Goal: Task Accomplishment & Management: Complete application form

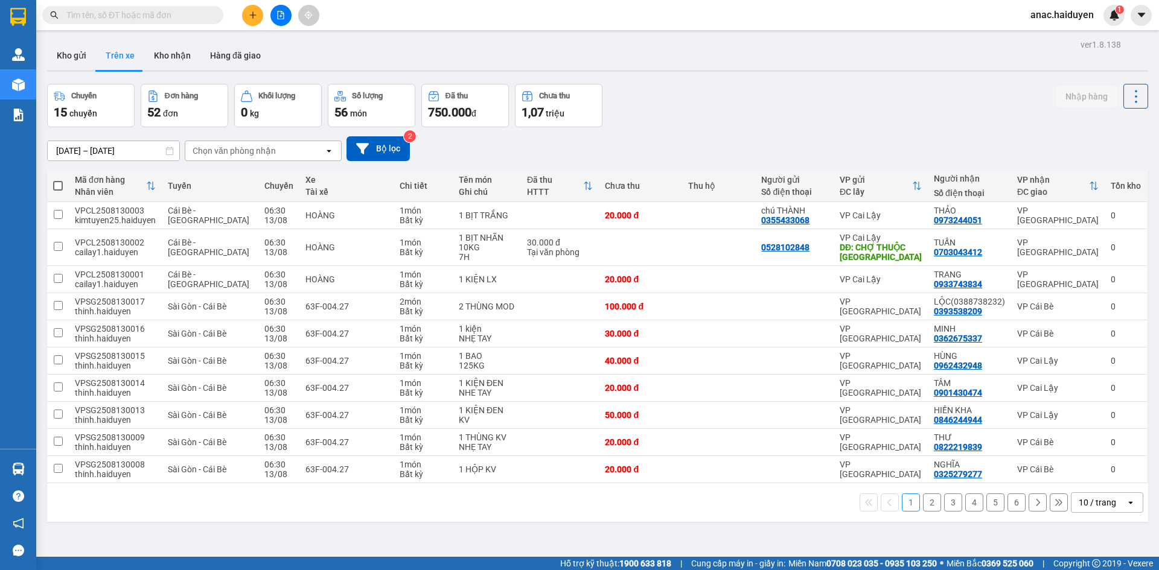
click at [215, 156] on div "Chọn văn phòng nhận" at bounding box center [233, 151] width 83 height 12
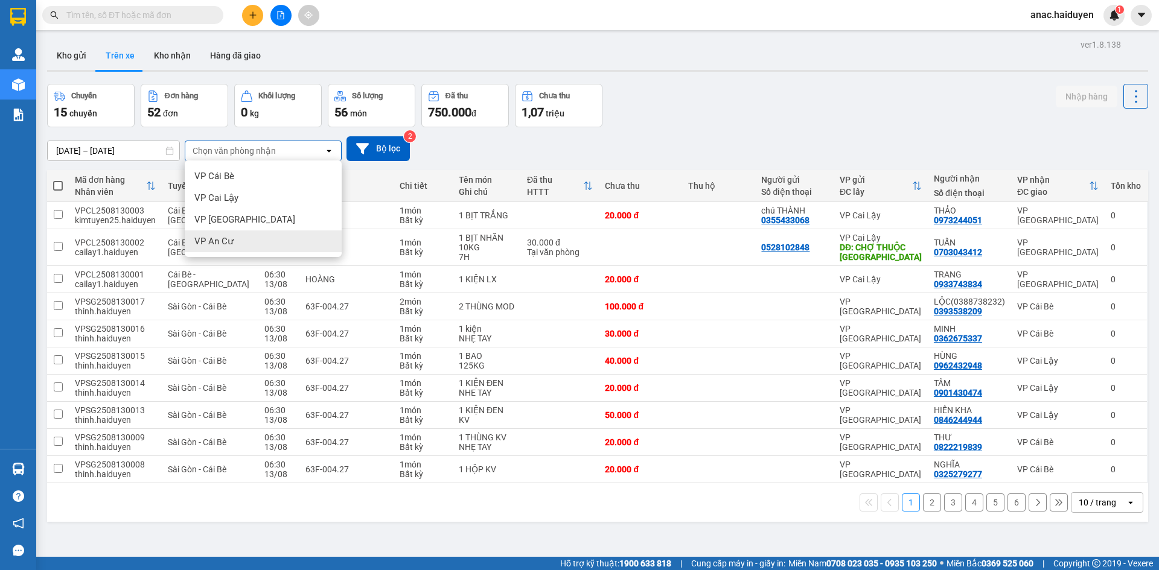
click at [227, 237] on span "VP An Cư" at bounding box center [213, 241] width 39 height 12
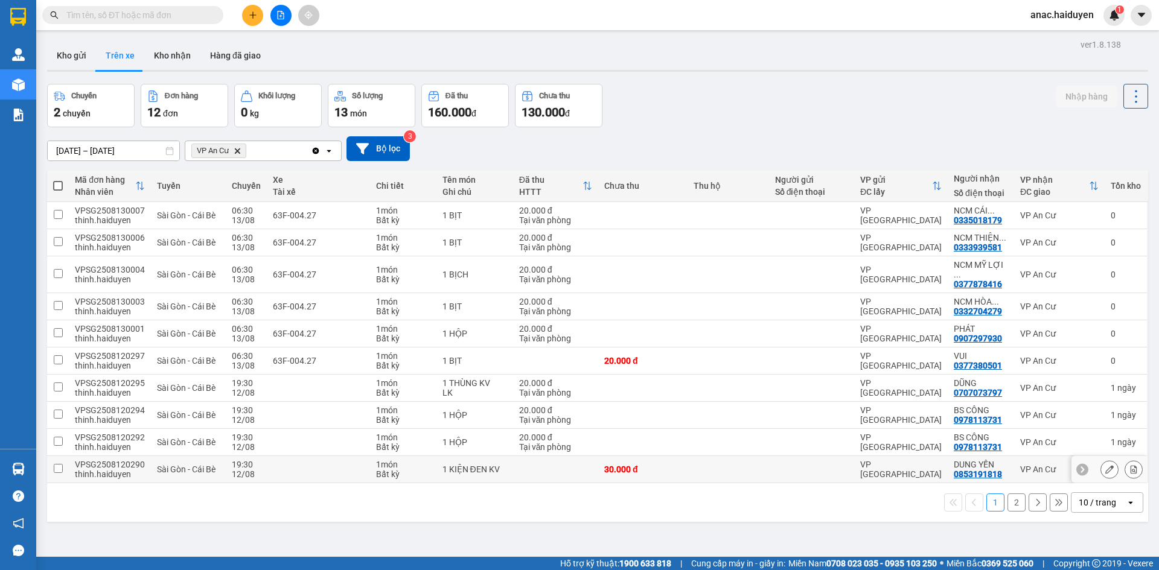
click at [68, 462] on td at bounding box center [58, 469] width 22 height 27
checkbox input "true"
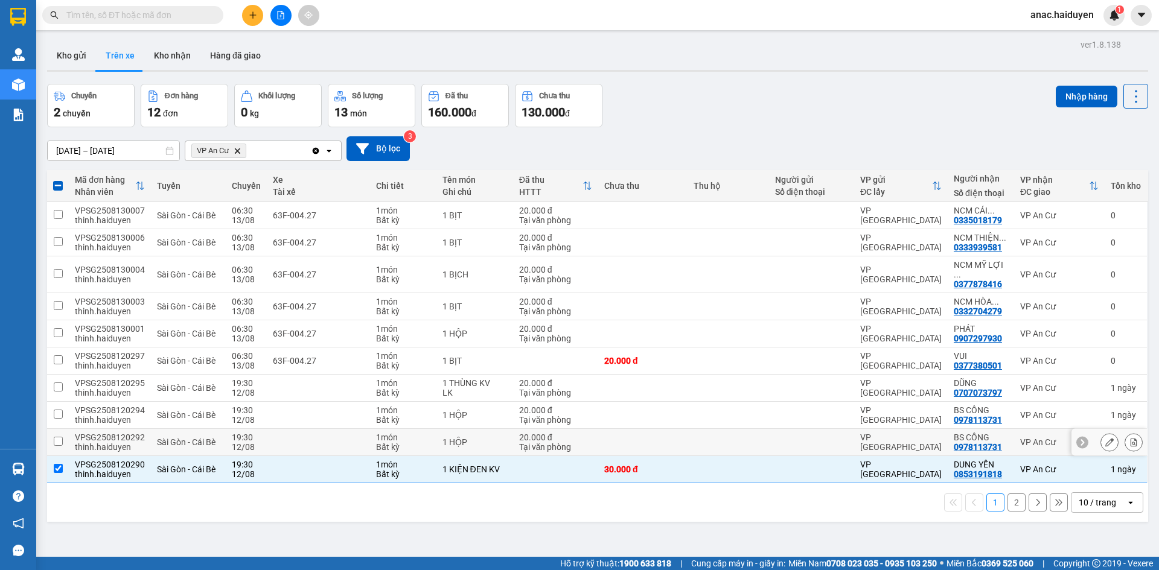
click at [73, 429] on td "VPSG2508120292 thinh.haiduyen" at bounding box center [110, 442] width 82 height 27
checkbox input "true"
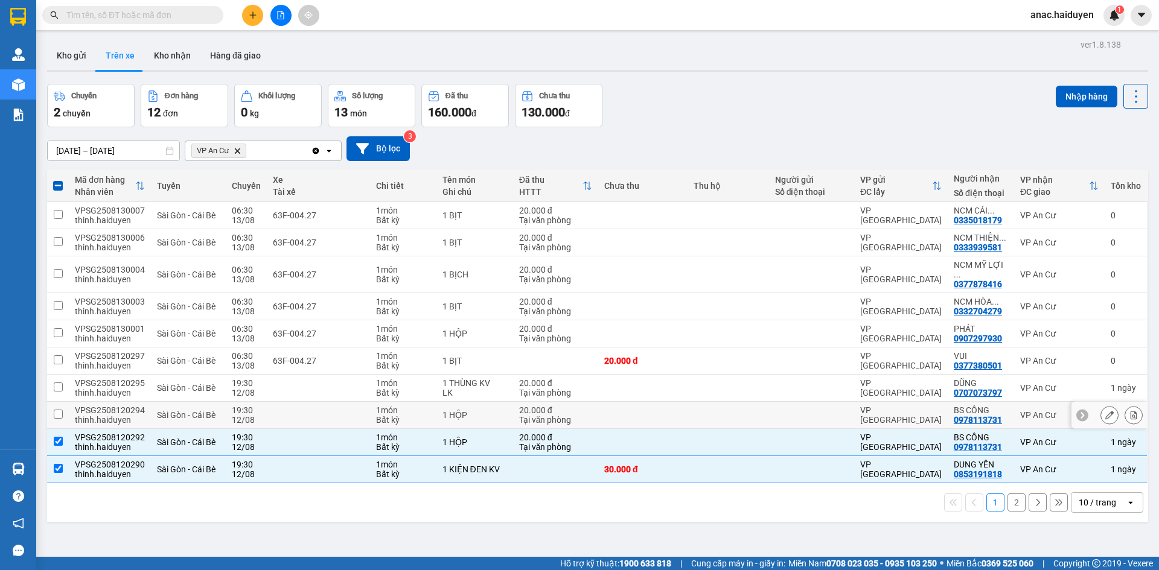
click at [69, 402] on td "VPSG2508120294 thinh.haiduyen" at bounding box center [110, 415] width 82 height 27
checkbox input "true"
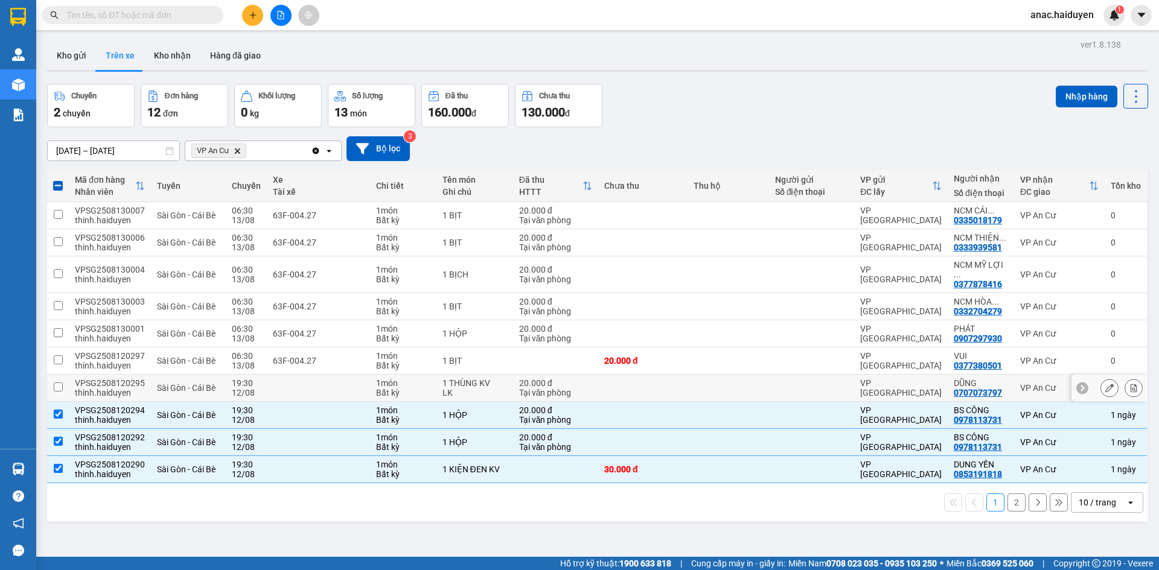
click at [74, 375] on td "VPSG2508120295 thinh.haiduyen" at bounding box center [110, 388] width 82 height 27
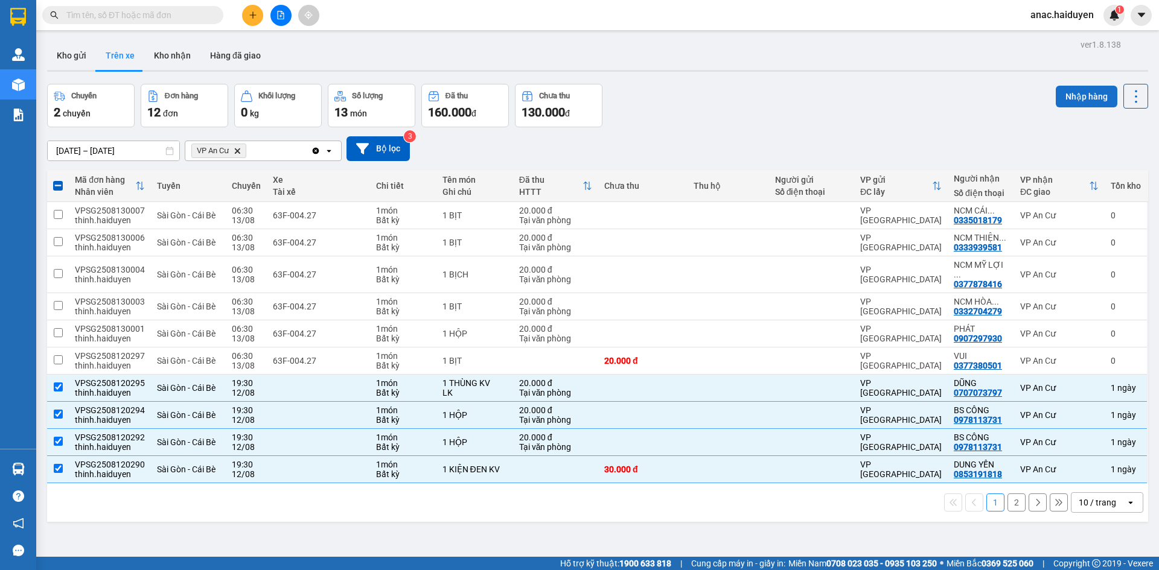
click at [1069, 93] on button "Nhập hàng" at bounding box center [1086, 97] width 62 height 22
checkbox input "false"
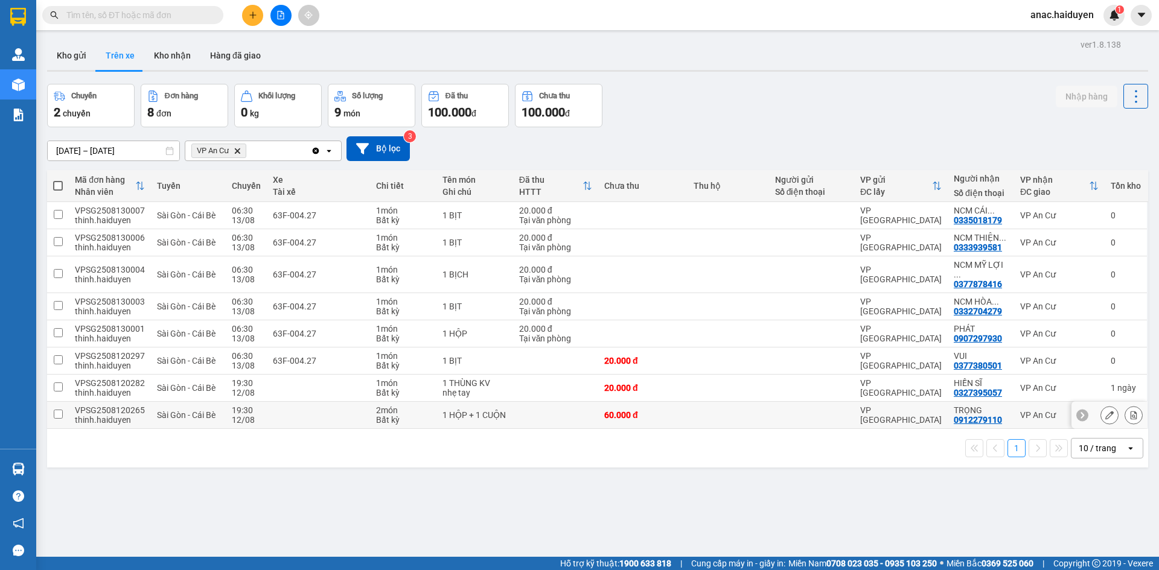
click at [118, 415] on div "thinh.haiduyen" at bounding box center [110, 420] width 70 height 10
checkbox input "true"
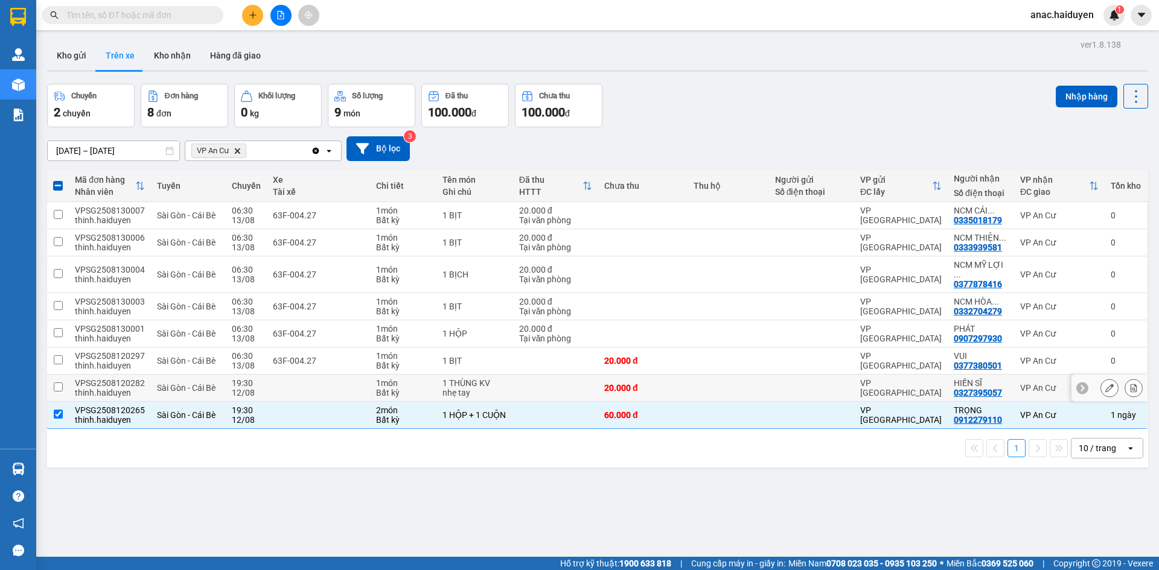
click at [129, 388] on div "thinh.haiduyen" at bounding box center [110, 393] width 70 height 10
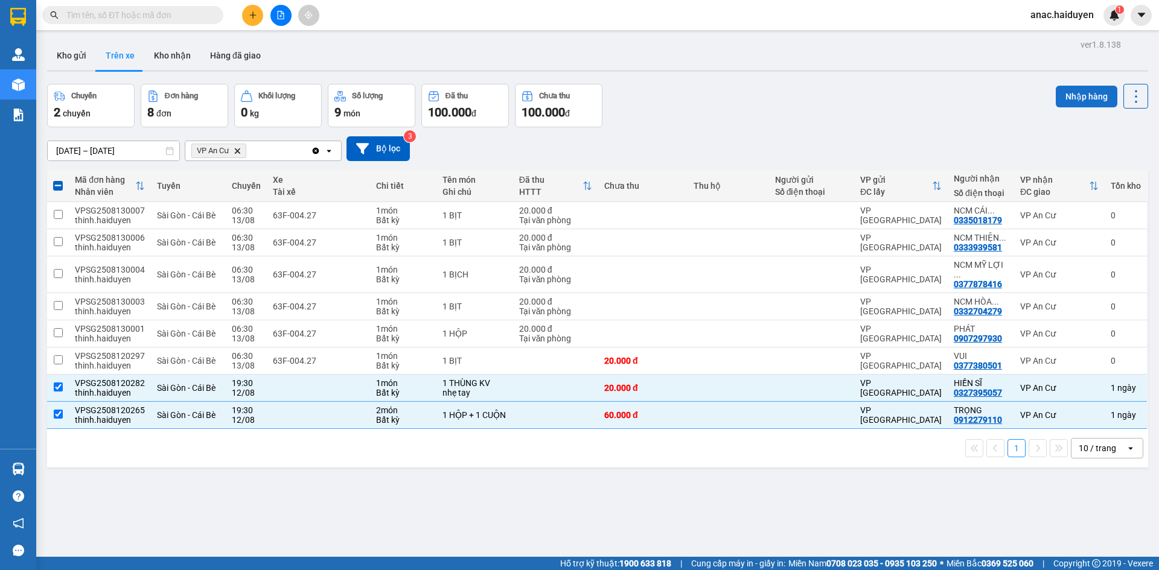
click at [1061, 91] on button "Nhập hàng" at bounding box center [1086, 97] width 62 height 22
checkbox input "false"
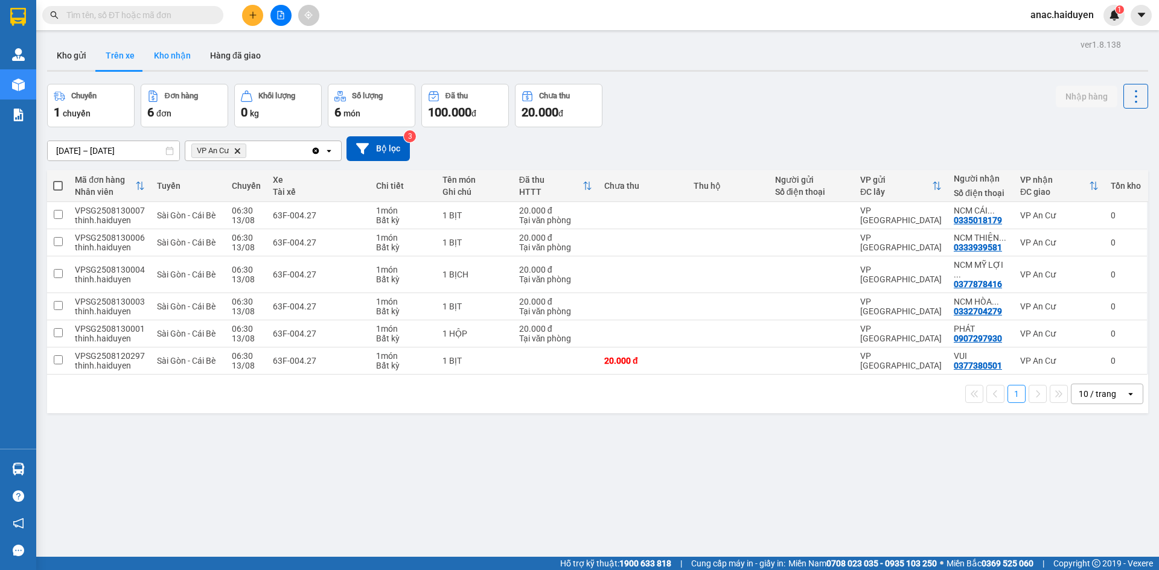
click at [168, 50] on button "Kho nhận" at bounding box center [172, 55] width 56 height 29
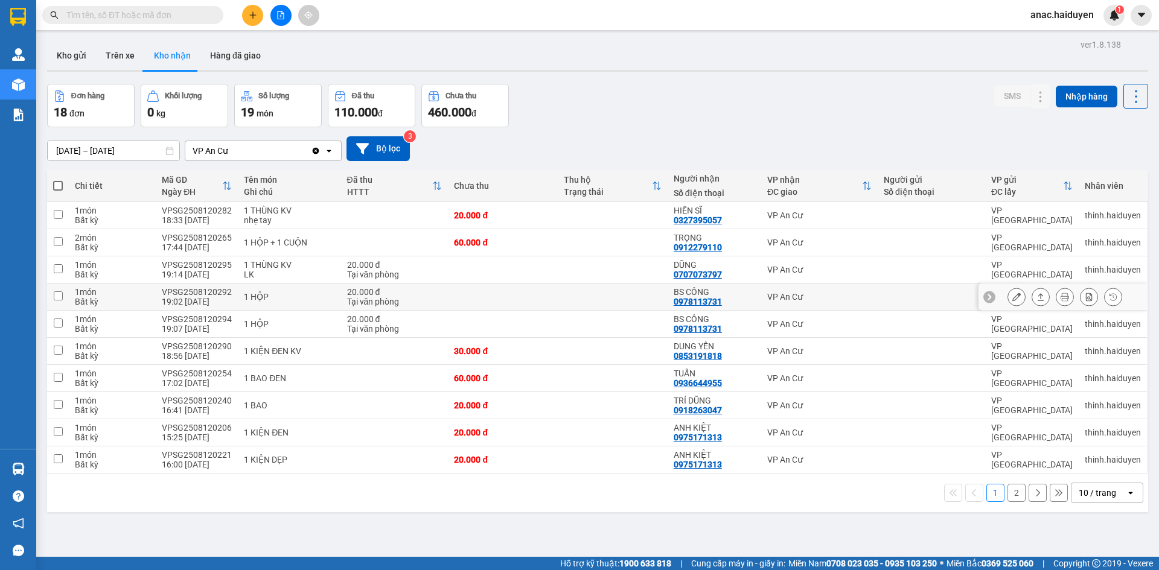
click at [689, 300] on div "0978113731" at bounding box center [697, 302] width 48 height 10
copy div "0978113731"
click at [704, 357] on div "0853191818" at bounding box center [697, 356] width 48 height 10
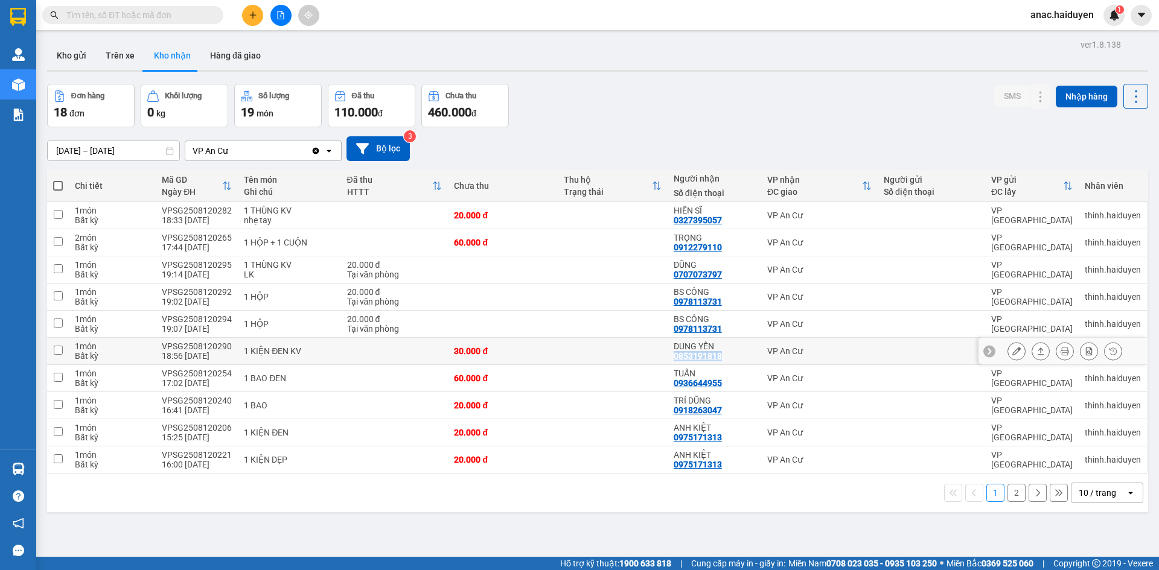
copy div "0853191818"
click at [364, 45] on div "Kho gửi Trên xe Kho nhận Hàng đã giao" at bounding box center [597, 57] width 1101 height 32
click at [693, 273] on div "0707073797" at bounding box center [697, 275] width 48 height 10
copy div "0707073797"
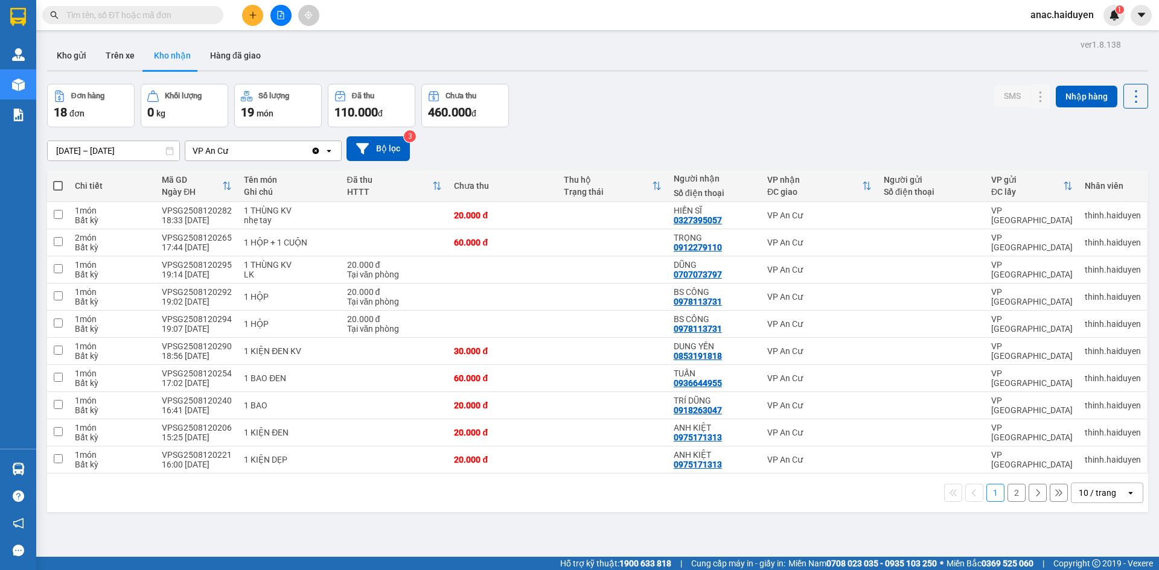
click at [790, 539] on div "ver 1.8.138 Kho gửi Trên xe Kho nhận Hàng đã giao Đơn hàng 18 đơn Khối lượng 0 …" at bounding box center [597, 321] width 1110 height 570
click at [75, 57] on button "Kho gửi" at bounding box center [71, 55] width 49 height 29
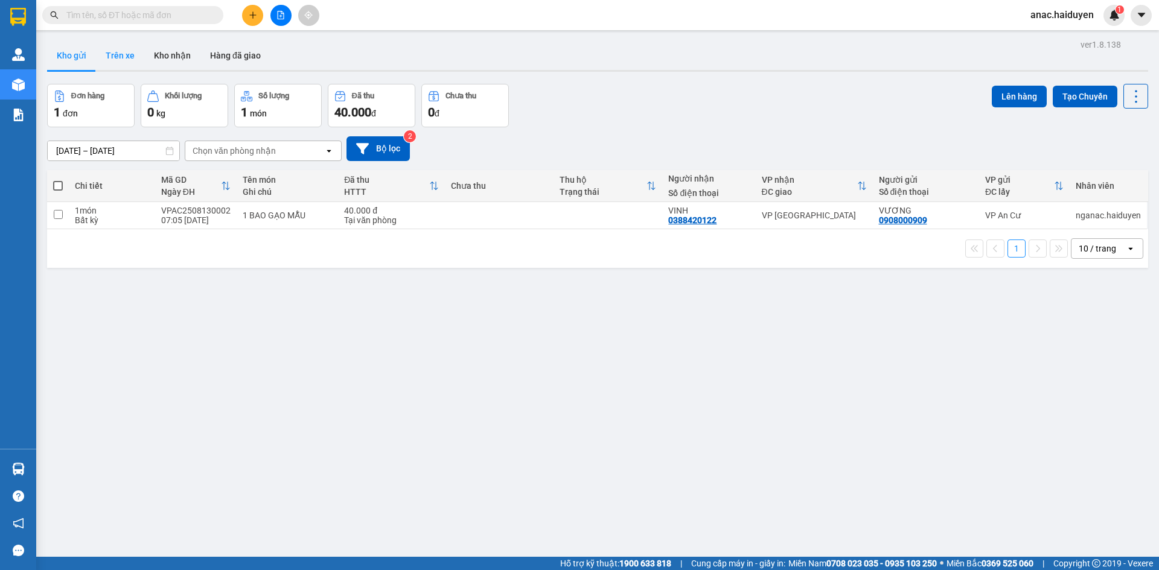
click at [125, 51] on button "Trên xe" at bounding box center [120, 55] width 48 height 29
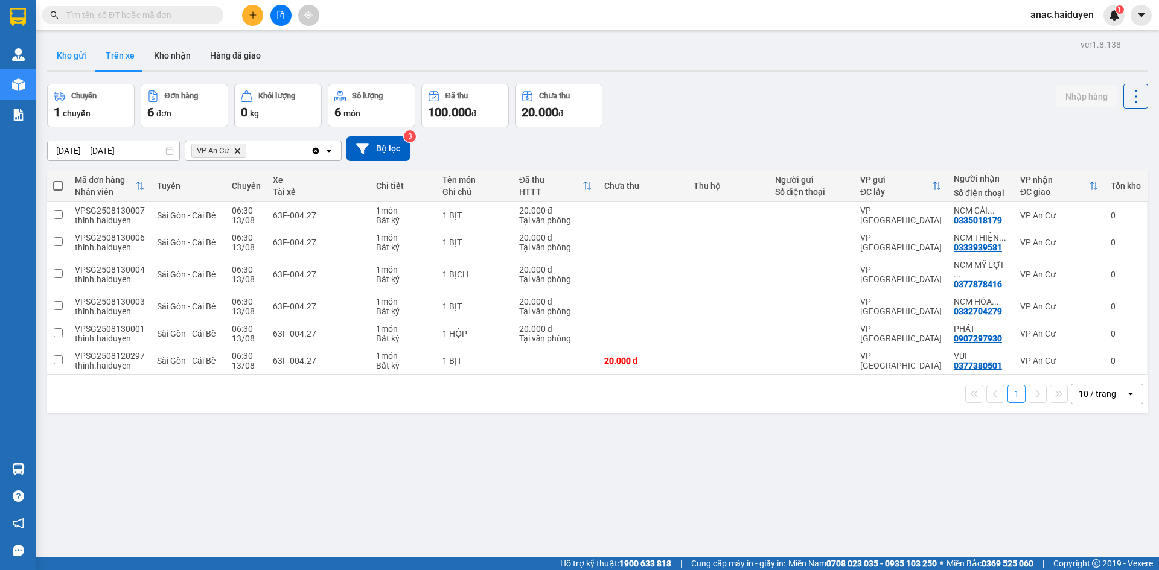
click at [62, 53] on button "Kho gửi" at bounding box center [71, 55] width 49 height 29
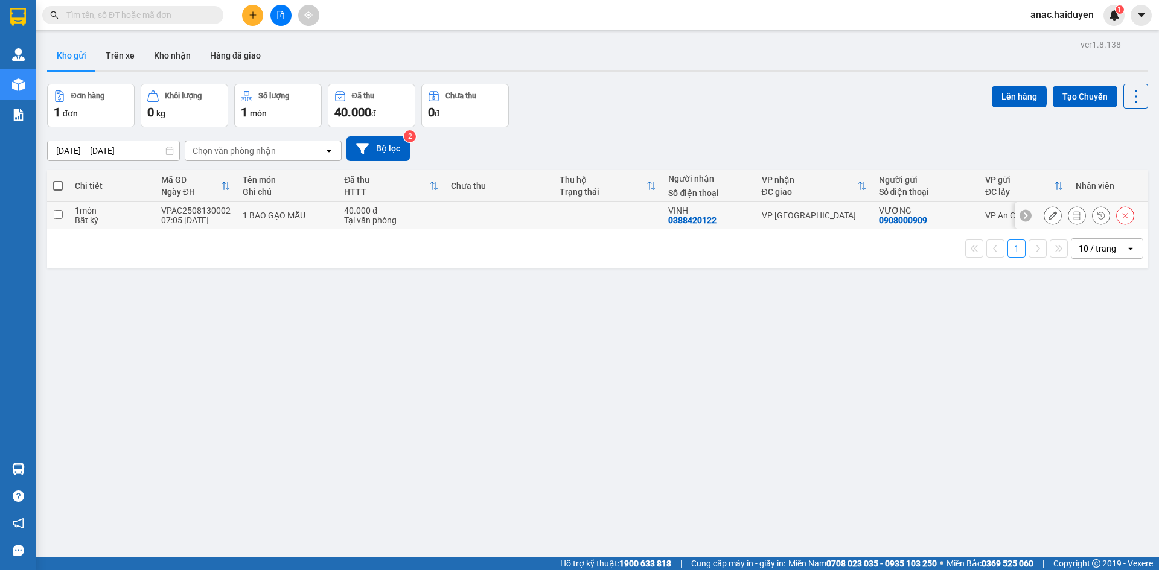
click at [57, 211] on input "checkbox" at bounding box center [58, 214] width 9 height 9
checkbox input "true"
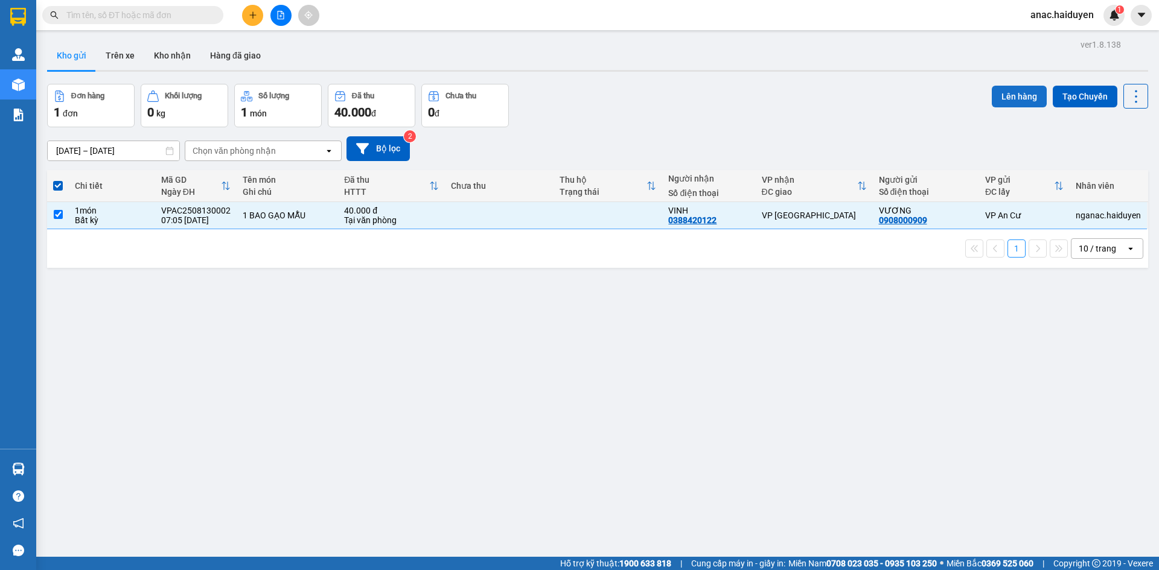
click at [1003, 95] on button "Lên hàng" at bounding box center [1018, 97] width 55 height 22
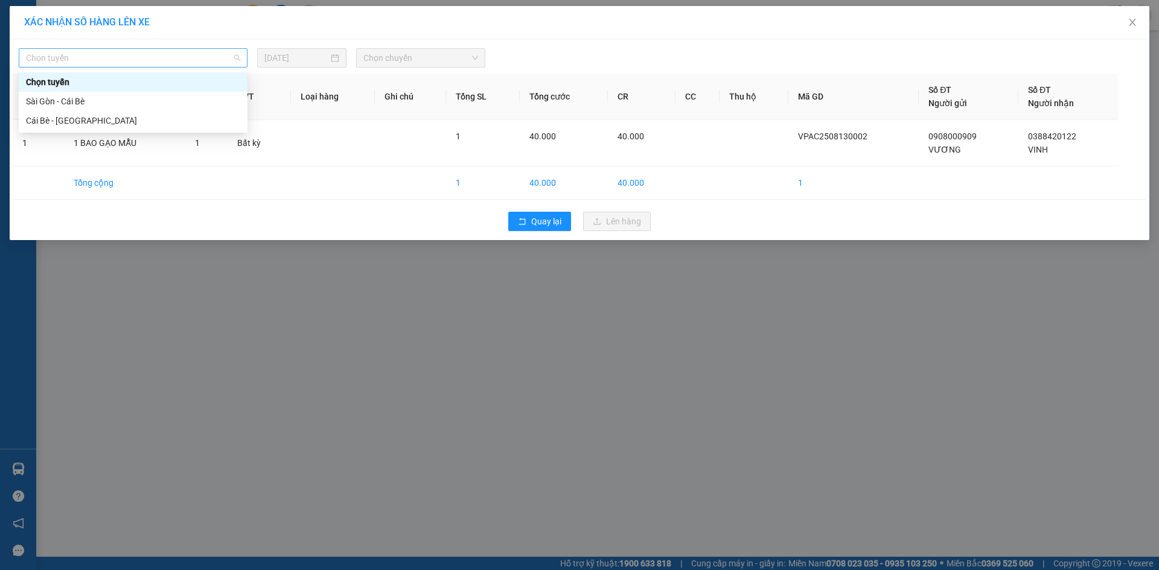
click at [173, 62] on span "Chọn tuyến" at bounding box center [133, 58] width 214 height 18
click at [54, 118] on div "Cái Bè - [GEOGRAPHIC_DATA]" at bounding box center [133, 120] width 214 height 13
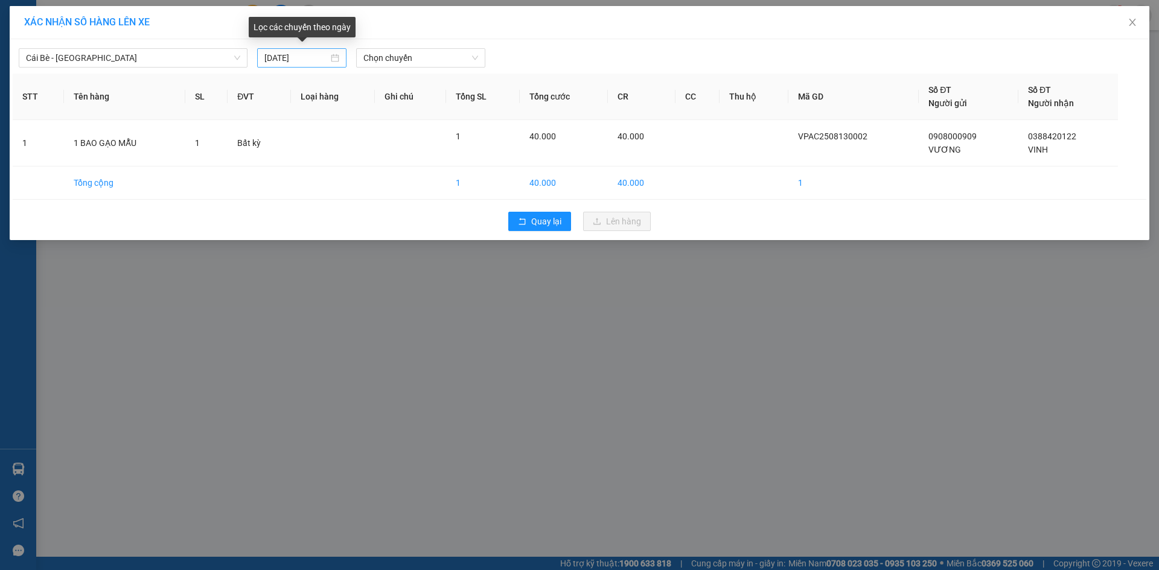
click at [335, 54] on div "[DATE]" at bounding box center [301, 57] width 75 height 13
type input "[DATE]"
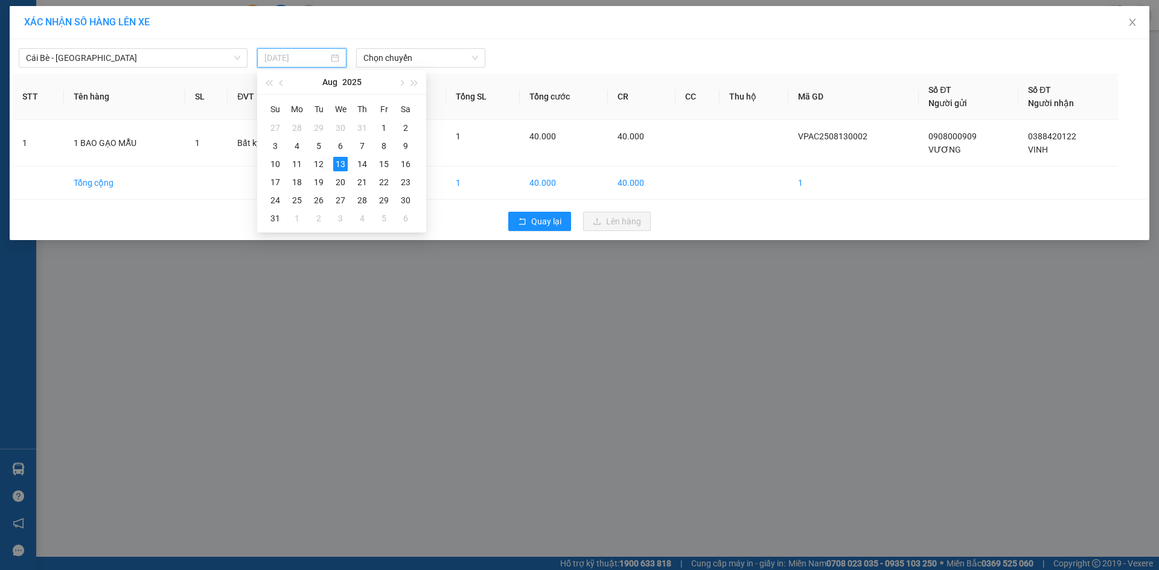
click at [341, 162] on div "13" at bounding box center [340, 164] width 14 height 14
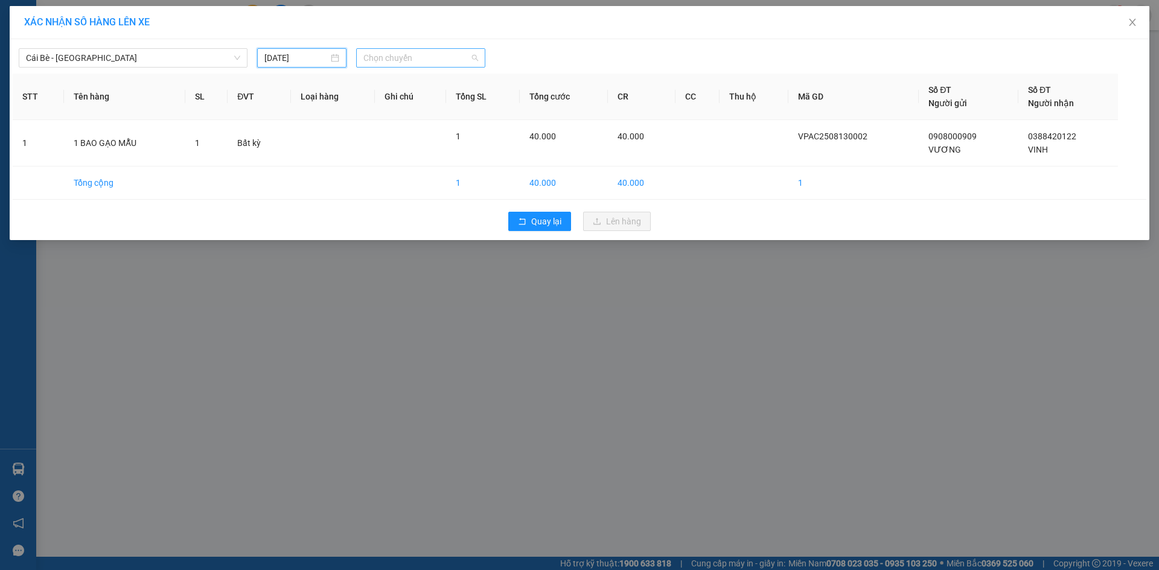
click at [435, 56] on span "Chọn chuyến" at bounding box center [420, 58] width 115 height 18
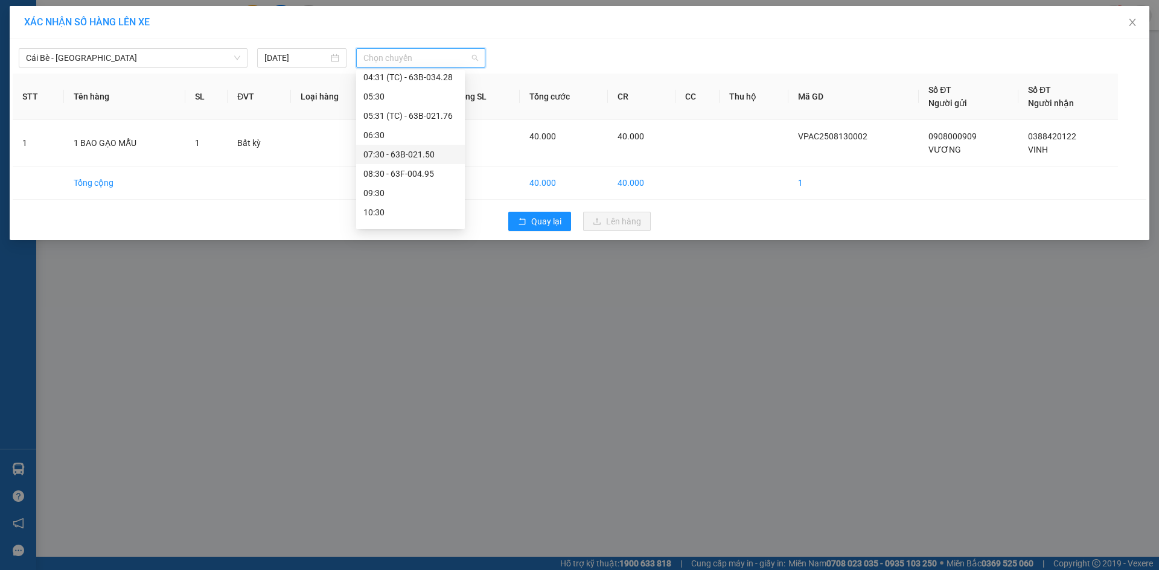
click at [398, 154] on div "07:30 - 63B-021.50" at bounding box center [410, 154] width 94 height 13
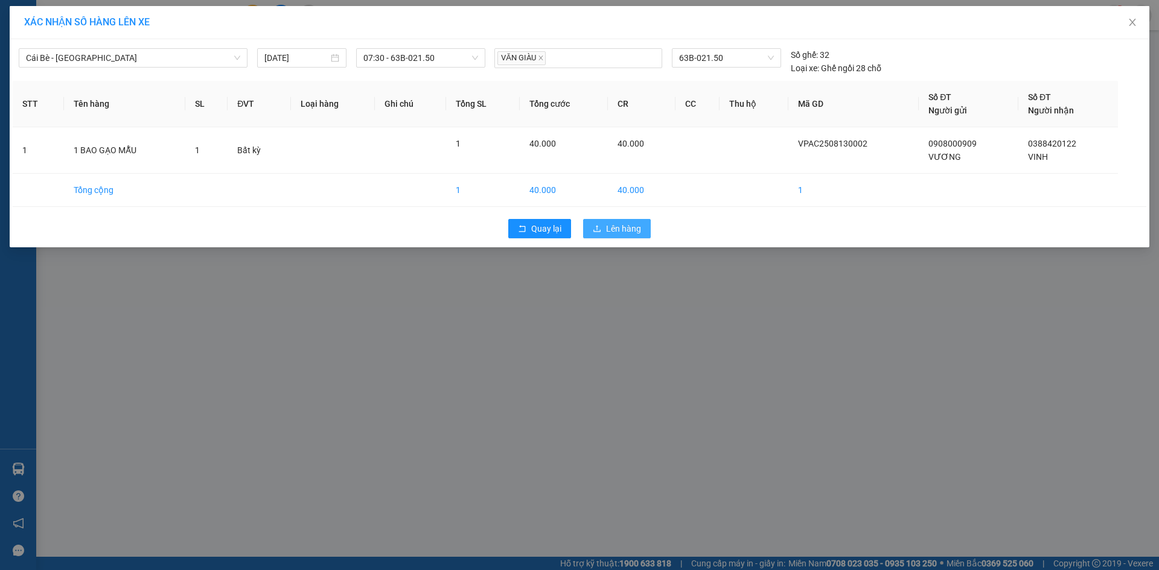
click at [628, 227] on span "Lên hàng" at bounding box center [623, 228] width 35 height 13
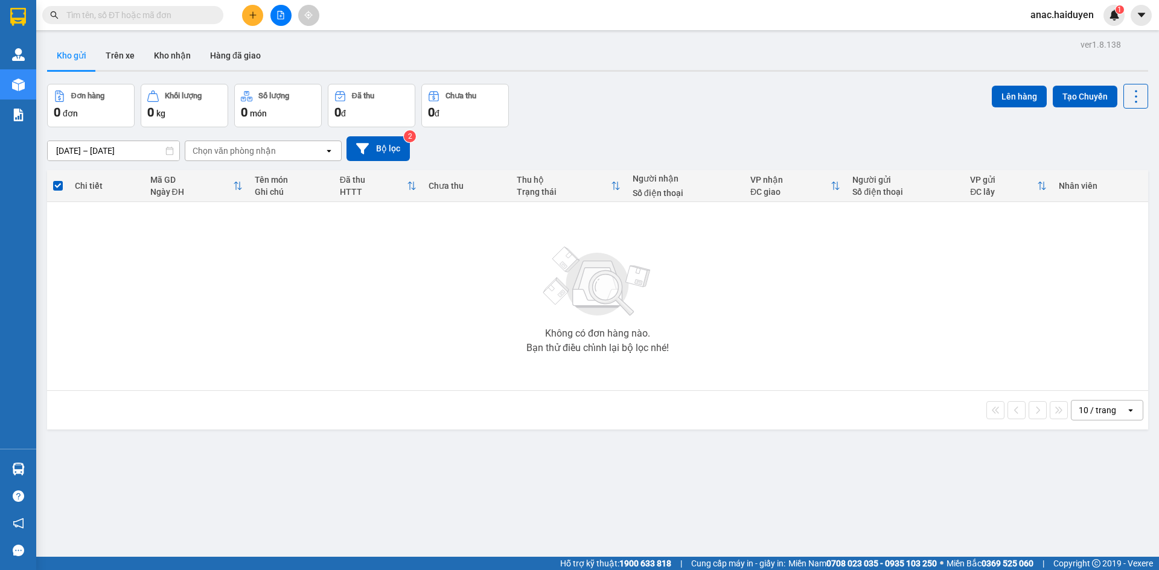
click at [657, 503] on div "ver 1.8.138 Kho gửi Trên xe Kho nhận Hàng đã giao Đơn hàng 0 đơn Khối lượng 0 k…" at bounding box center [597, 321] width 1110 height 570
click at [221, 340] on div "Không có đơn hàng nào. Bạn thử điều chỉnh lại bộ lọc nhé!" at bounding box center [597, 296] width 1089 height 181
click at [116, 62] on button "Trên xe" at bounding box center [120, 55] width 48 height 29
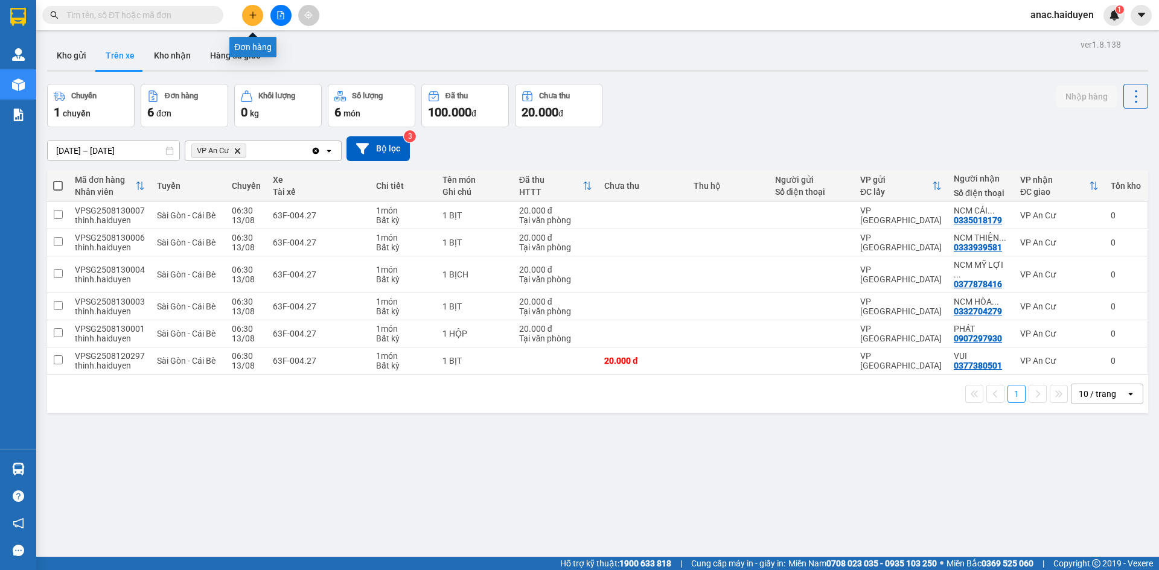
click at [252, 11] on icon "plus" at bounding box center [253, 15] width 8 height 8
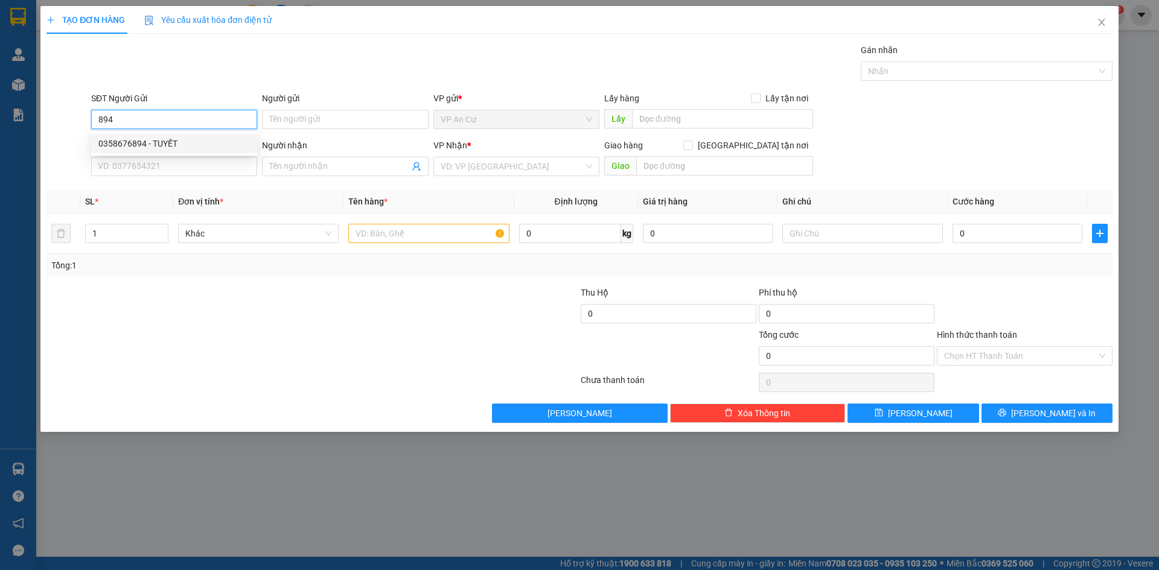
click at [200, 145] on div "0358676894 - TUYẾT" at bounding box center [173, 143] width 151 height 13
type input "0358676894"
type input "TUYẾT"
type input "0768068900"
type input "TÂM"
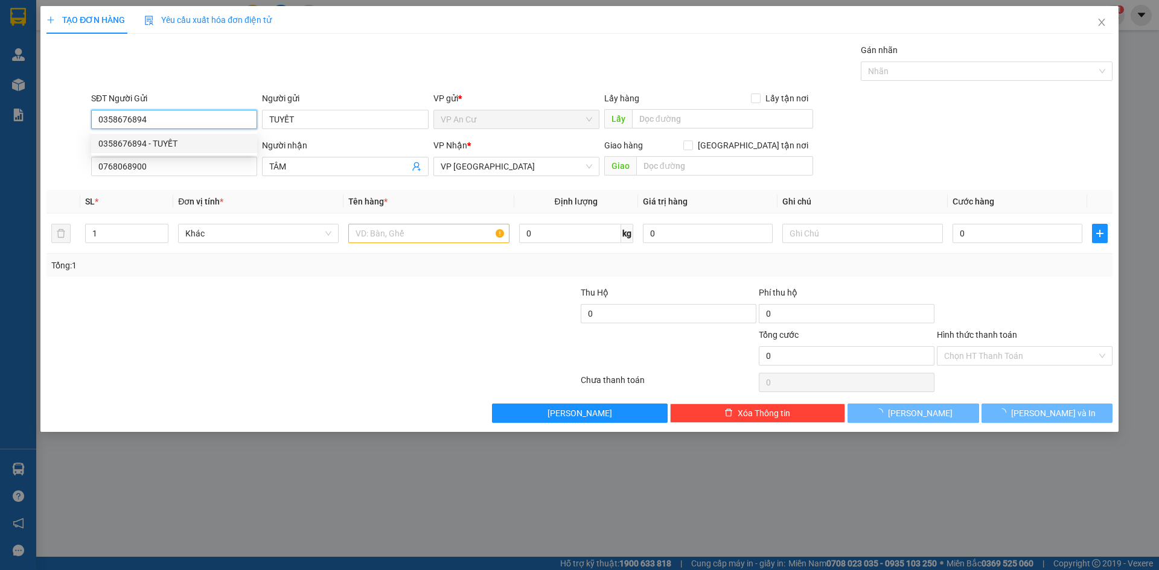
type input "100.000"
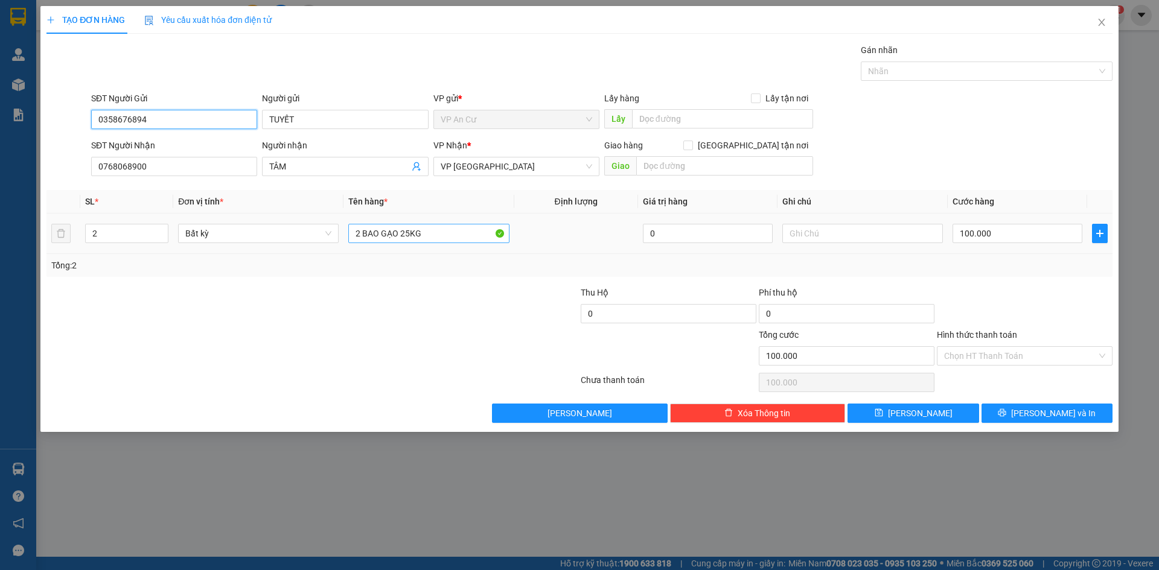
type input "0358676894"
drag, startPoint x: 436, startPoint y: 237, endPoint x: 305, endPoint y: 258, distance: 132.7
click at [305, 258] on div "SL * Đơn vị tính * Tên hàng * Định lượng Giá trị hàng Ghi chú Cước hàng 2 Bất k…" at bounding box center [579, 233] width 1066 height 87
drag, startPoint x: 494, startPoint y: 237, endPoint x: 339, endPoint y: 244, distance: 155.3
click at [339, 244] on tr "2 Bất kỳ 1 bao gạo 25 kg + 1 bịch vàng đồ ăn 0 100.000" at bounding box center [579, 234] width 1066 height 40
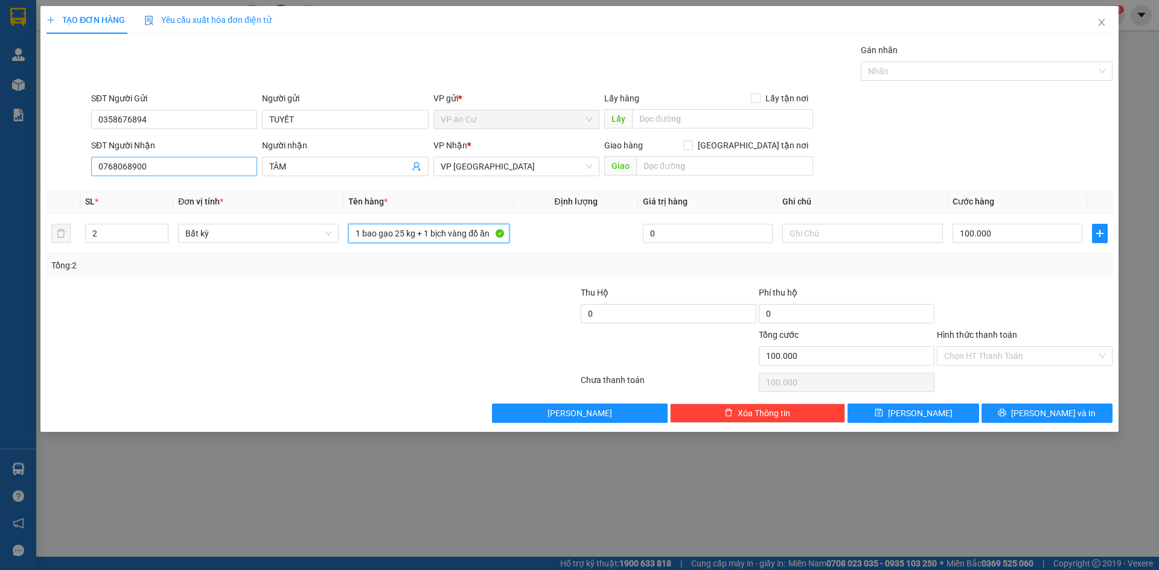
type input "1 bao gạo 25 kg + 1 bịch vàng đồ ăn"
drag, startPoint x: 156, startPoint y: 165, endPoint x: 77, endPoint y: 170, distance: 79.2
click at [77, 170] on div "SĐT Người Nhận 0768068900 Người nhận TÂM VP Nhận * VP [GEOGRAPHIC_DATA] Giao hà…" at bounding box center [579, 160] width 1068 height 42
type input "0909124712"
click at [161, 188] on div "0909124712 - TÍN" at bounding box center [173, 190] width 151 height 13
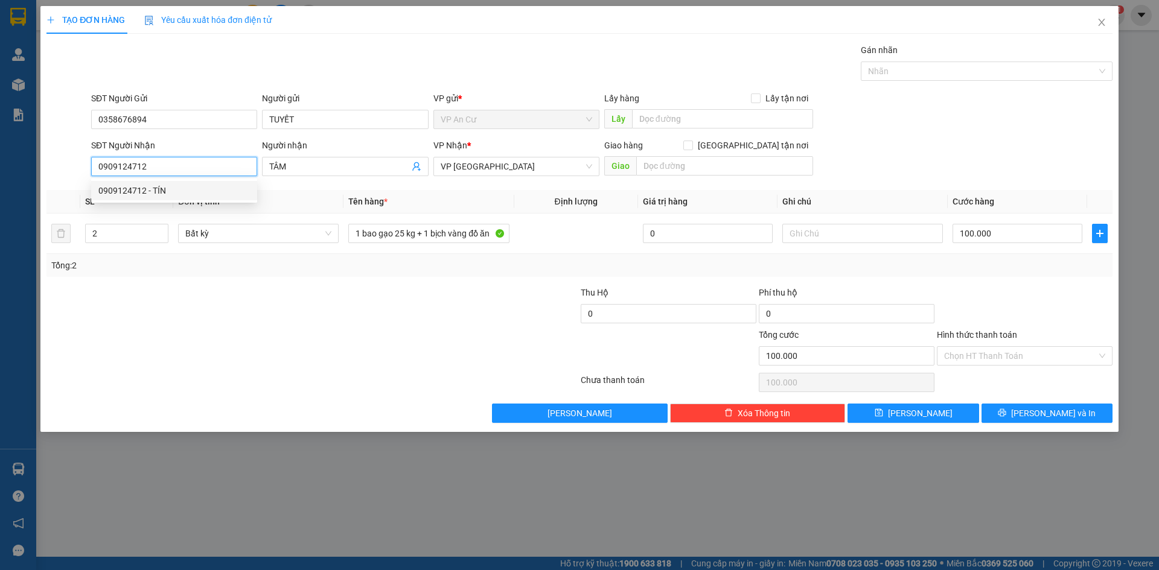
type input "TÍN"
type input "90.000"
type input "0909124712"
drag, startPoint x: 107, startPoint y: 235, endPoint x: 78, endPoint y: 237, distance: 29.0
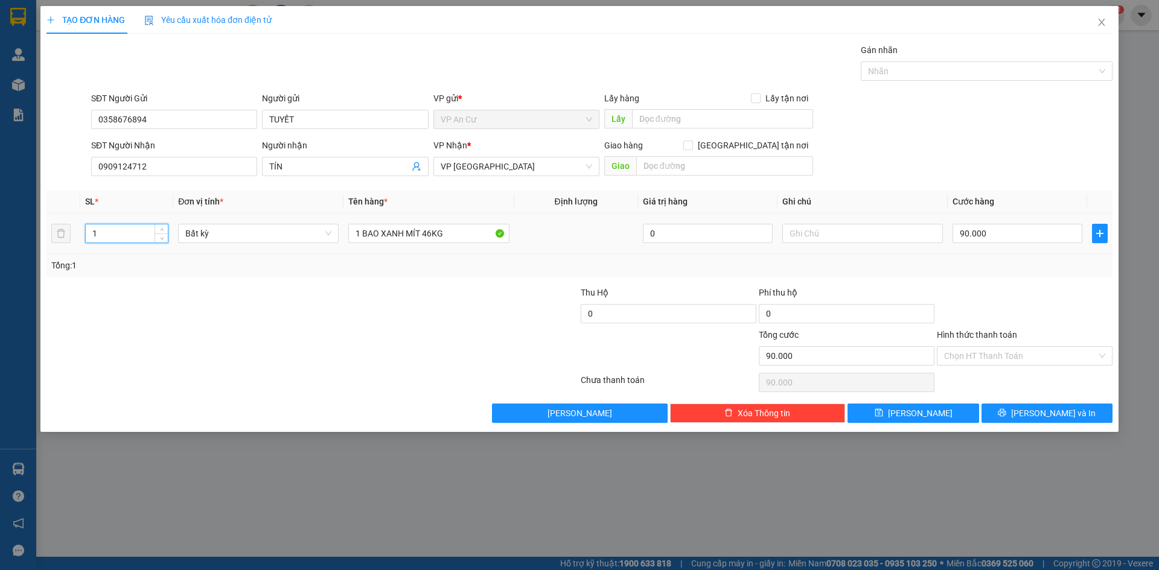
click at [78, 240] on tr "1 Bất kỳ 1 BAO XANH MÍT 46KG 0 90.000" at bounding box center [579, 234] width 1066 height 40
type input "2"
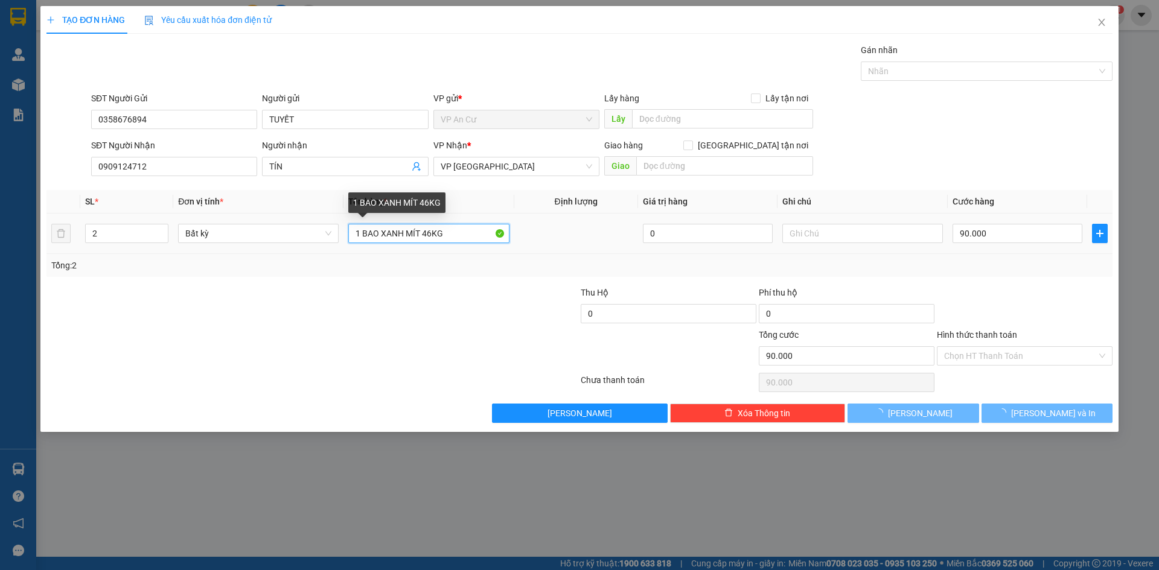
type input "0"
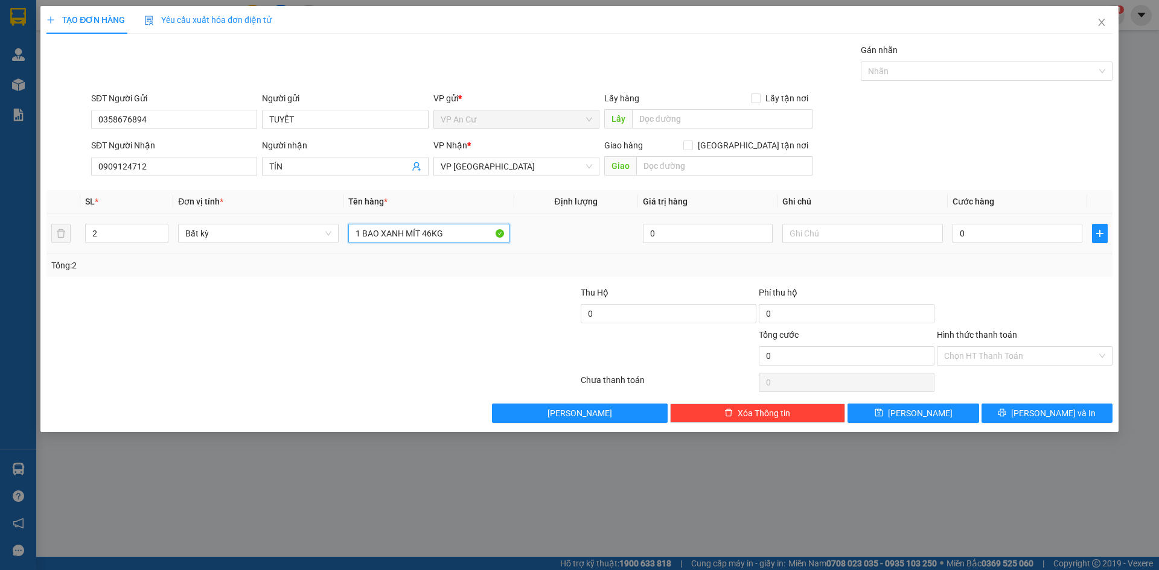
drag, startPoint x: 462, startPoint y: 235, endPoint x: 318, endPoint y: 249, distance: 144.3
click at [318, 249] on tr "2 Bất kỳ 1 BAO XANH MÍT 46KG 0 0" at bounding box center [579, 234] width 1066 height 40
paste input "bao gạo 25 kg + 1 bịch vàng đồ ăn"
type input "1 bao gạo 25 kg + 1 bịch vàng đồ ăn"
click at [981, 234] on input "0" at bounding box center [1017, 233] width 130 height 19
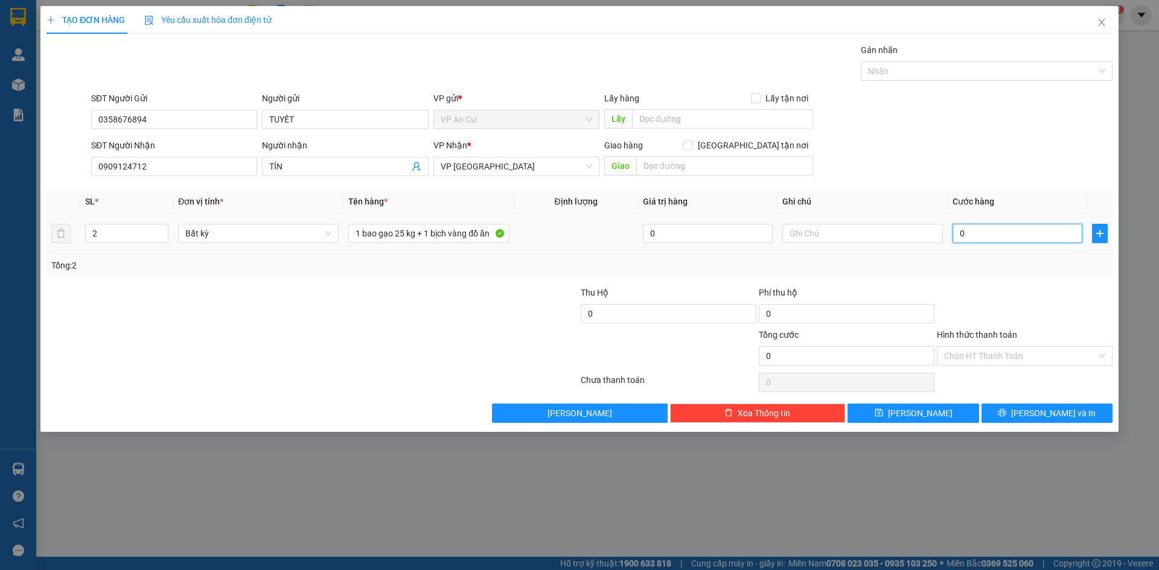
type input "7"
type input "70"
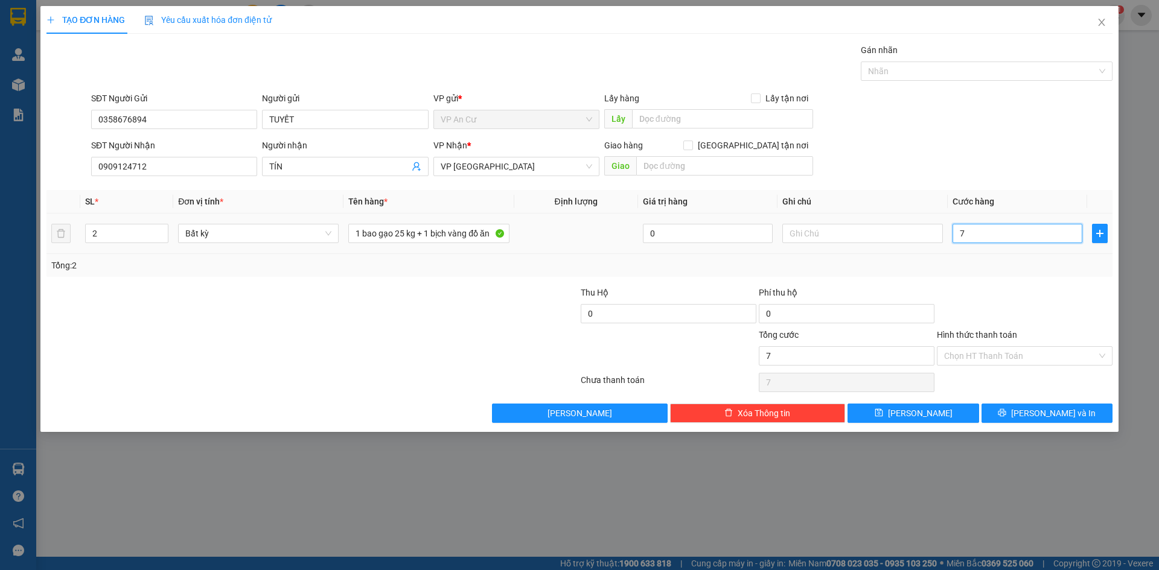
type input "70"
type input "700"
type input "7.000"
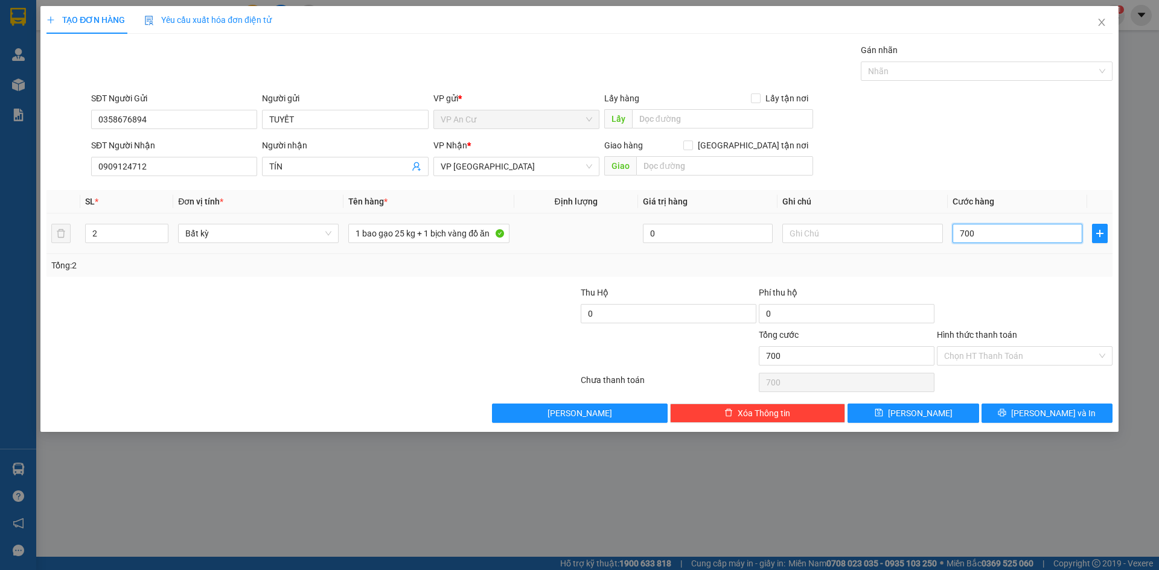
type input "7.000"
type input "70.000"
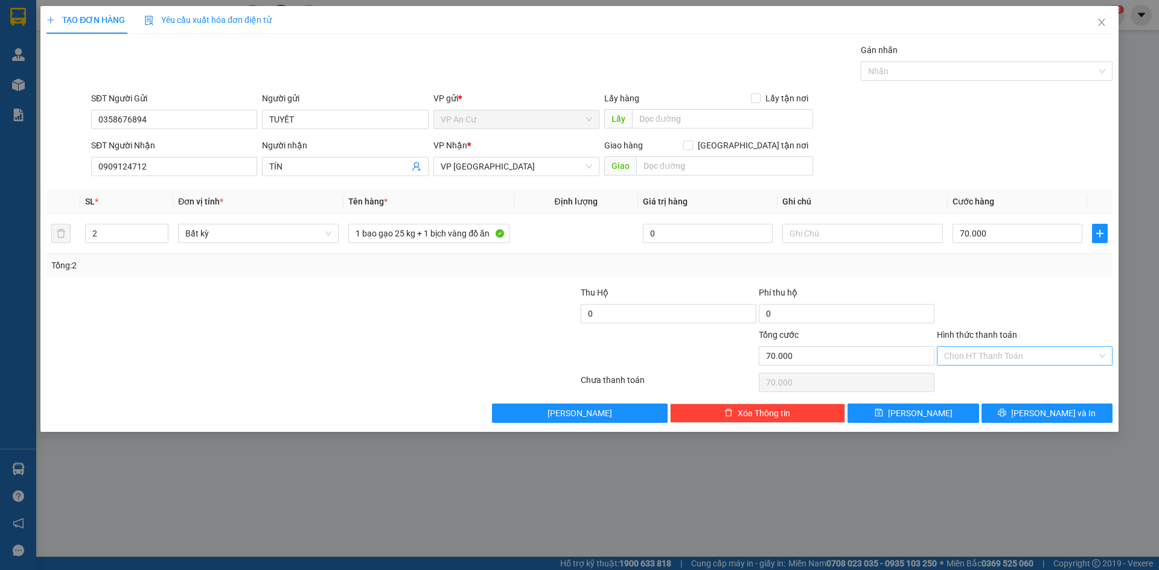
click at [1006, 355] on input "Hình thức thanh toán" at bounding box center [1020, 356] width 153 height 18
click at [987, 380] on div "Tại văn phòng" at bounding box center [1024, 380] width 161 height 13
type input "0"
click at [818, 228] on input "text" at bounding box center [862, 233] width 161 height 19
type input "gọi liền"
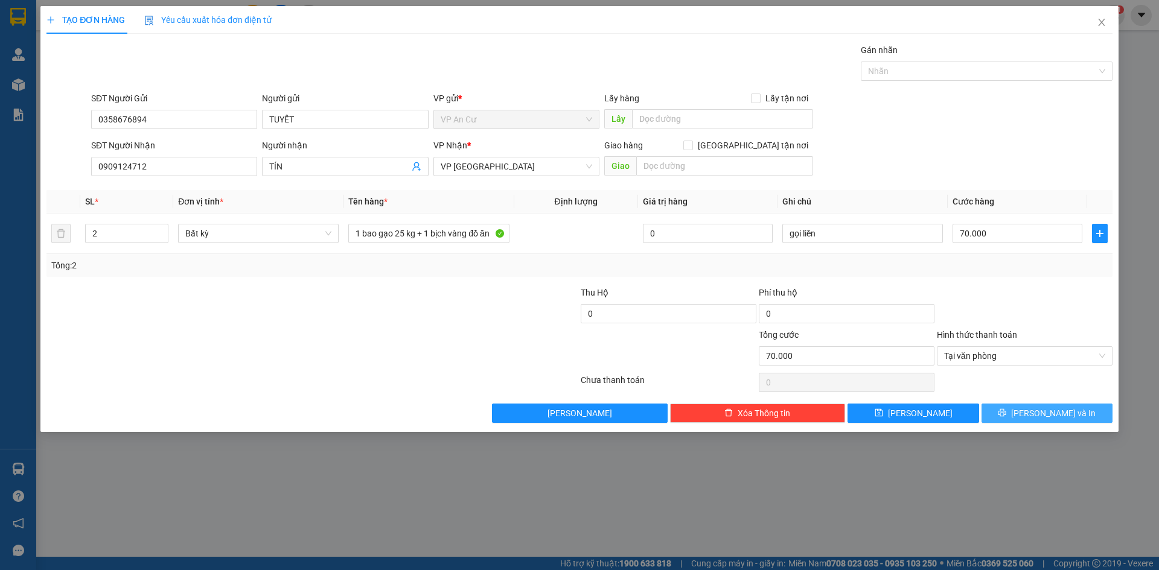
click at [1032, 415] on button "[PERSON_NAME] và In" at bounding box center [1046, 413] width 131 height 19
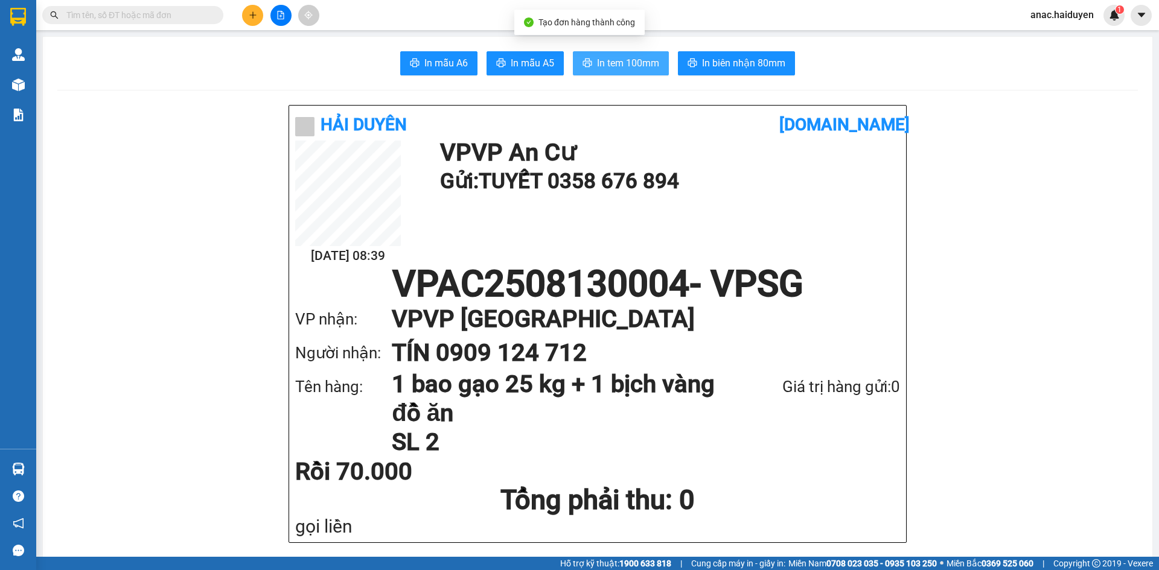
click at [629, 63] on span "In tem 100mm" at bounding box center [628, 63] width 62 height 15
click at [670, 501] on h1 "Tổng phải thu: 0" at bounding box center [597, 500] width 605 height 33
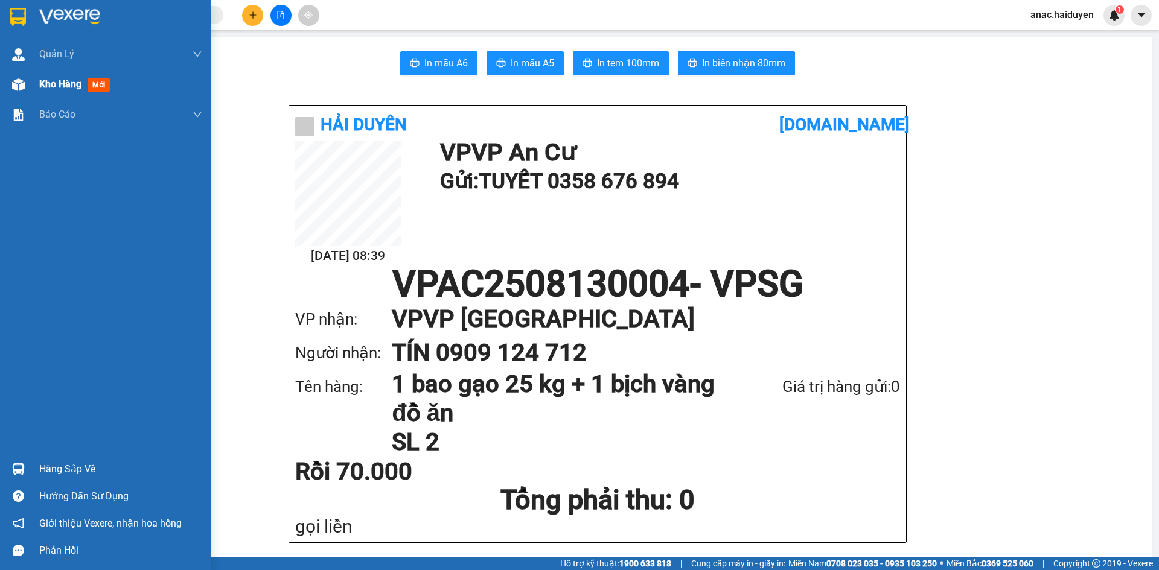
click at [62, 83] on span "Kho hàng" at bounding box center [60, 83] width 42 height 11
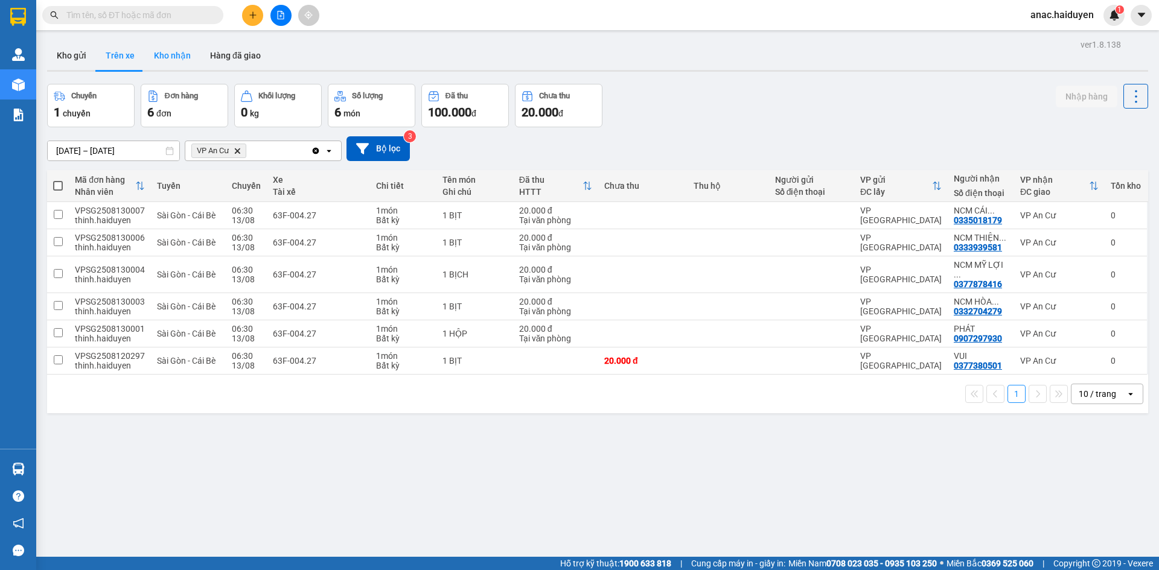
click at [175, 59] on button "Kho nhận" at bounding box center [172, 55] width 56 height 29
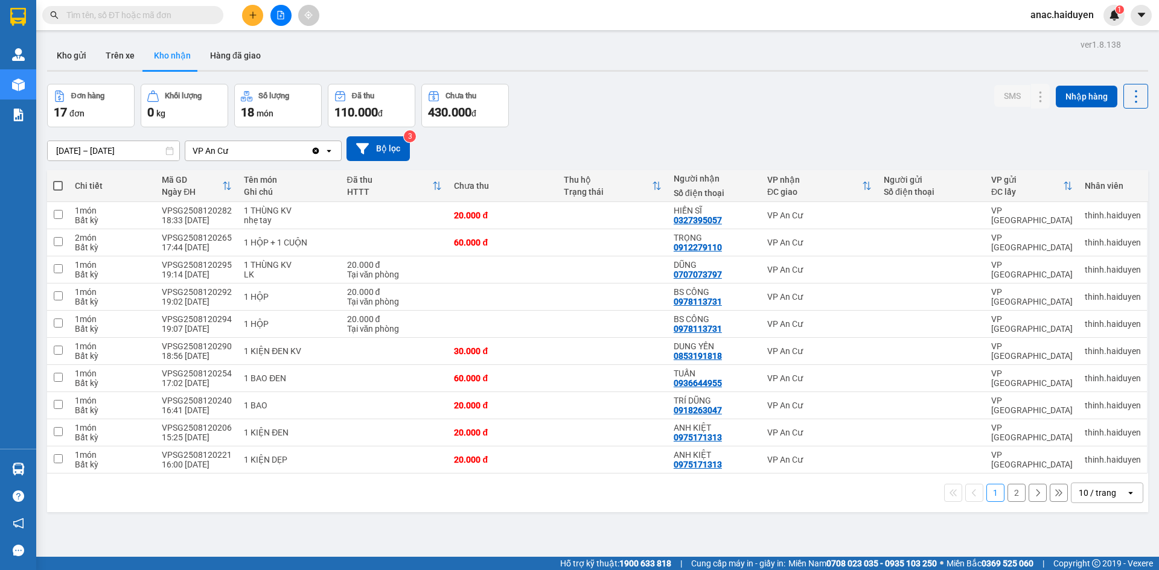
click at [1007, 491] on button "2" at bounding box center [1016, 493] width 18 height 18
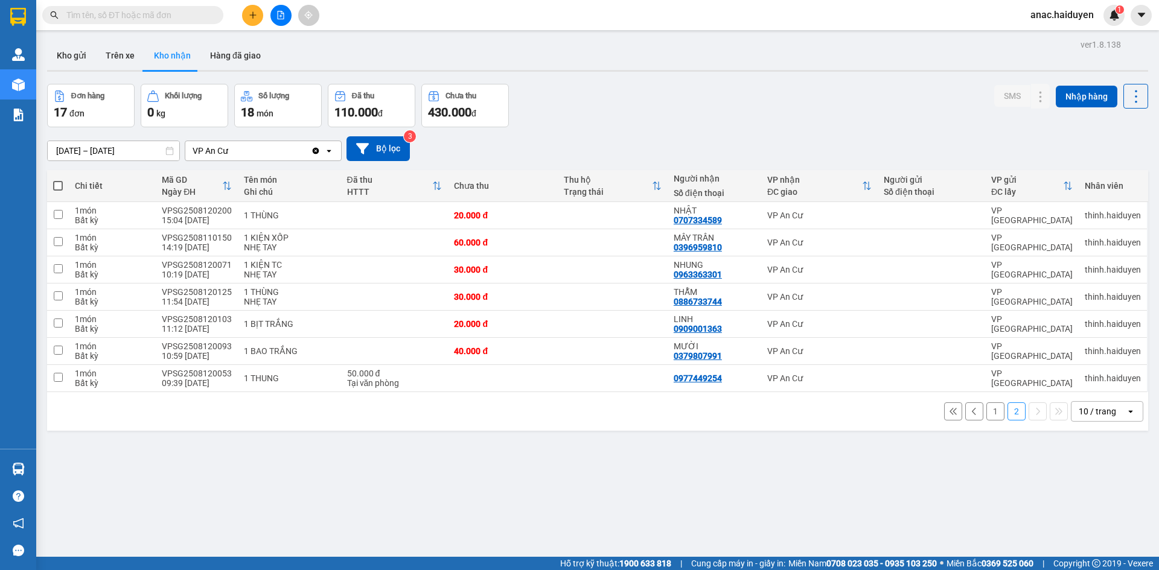
click at [986, 415] on button "1" at bounding box center [995, 411] width 18 height 18
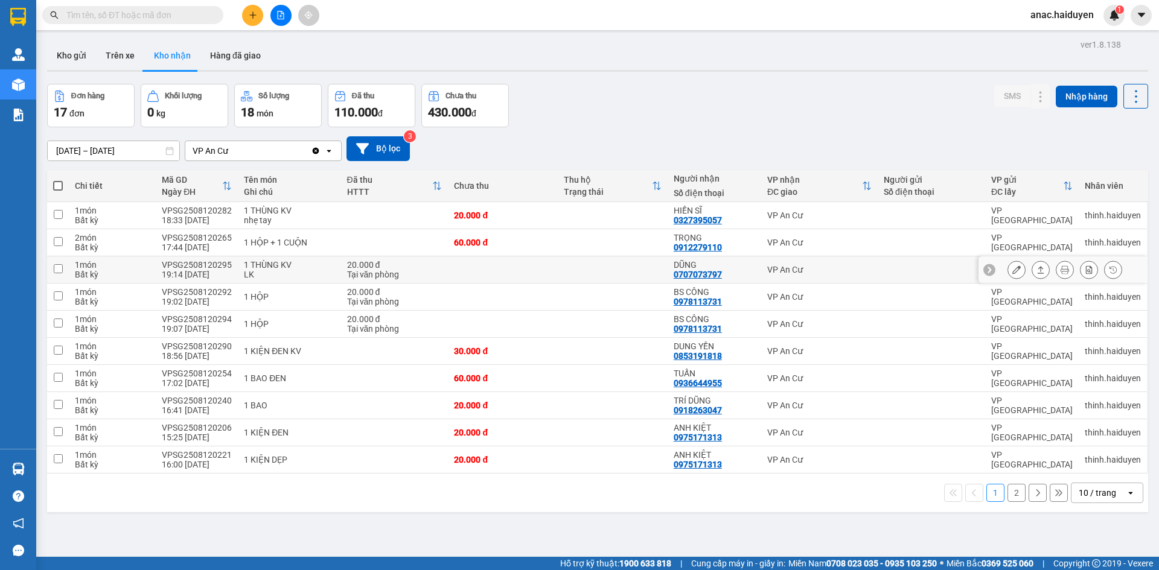
click at [1012, 270] on icon at bounding box center [1016, 270] width 8 height 8
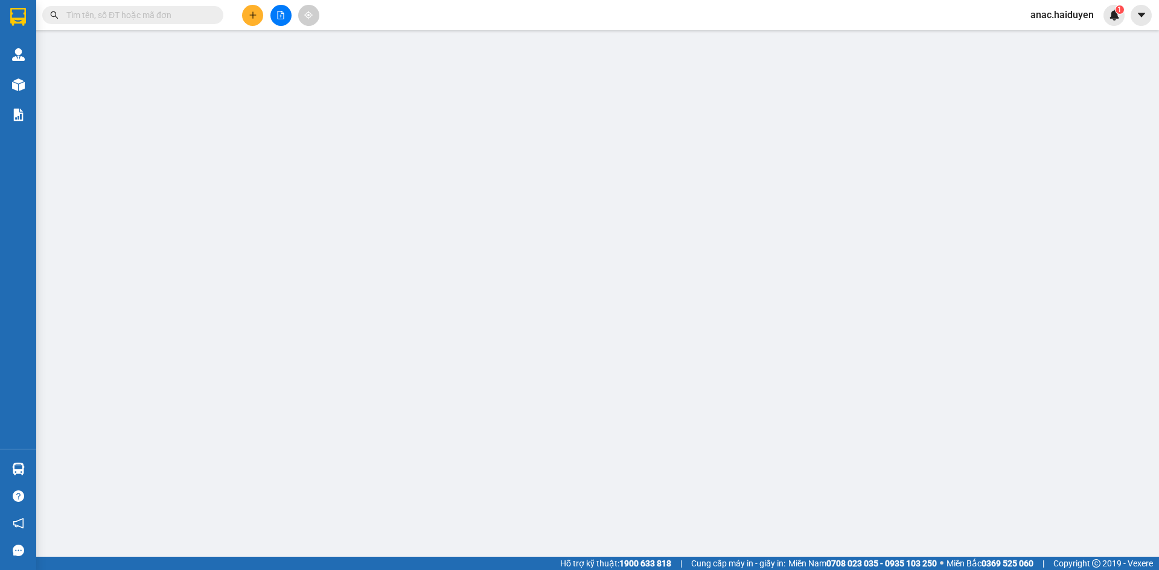
type input "0707073797"
type input "DŨNG"
type input "20.000"
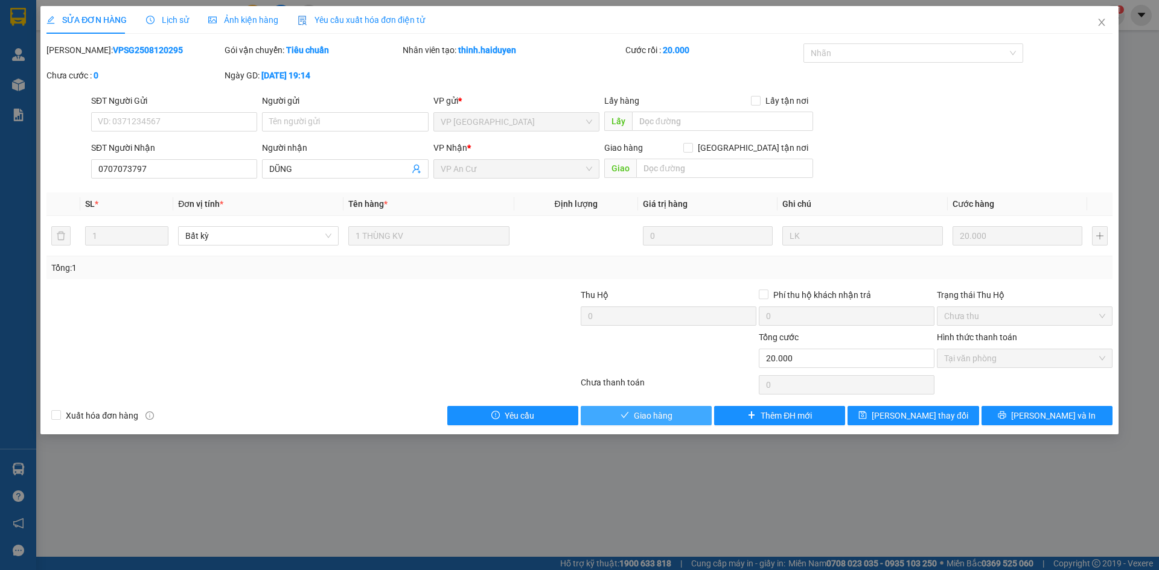
click at [680, 419] on button "Giao hàng" at bounding box center [646, 415] width 131 height 19
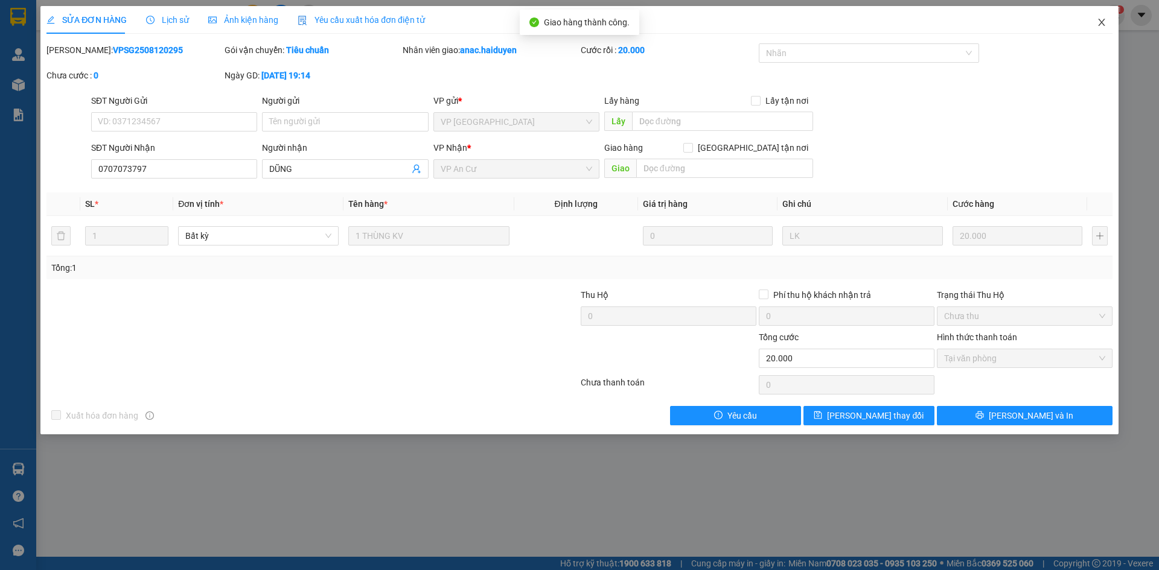
click at [1097, 24] on icon "close" at bounding box center [1101, 22] width 10 height 10
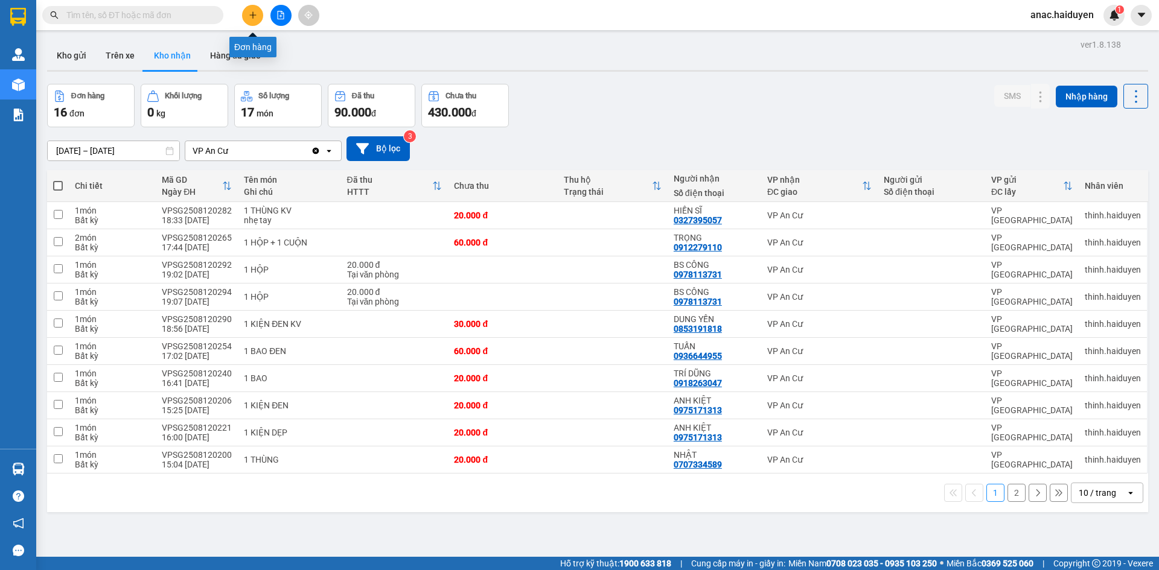
click at [253, 19] on icon "plus" at bounding box center [253, 15] width 8 height 8
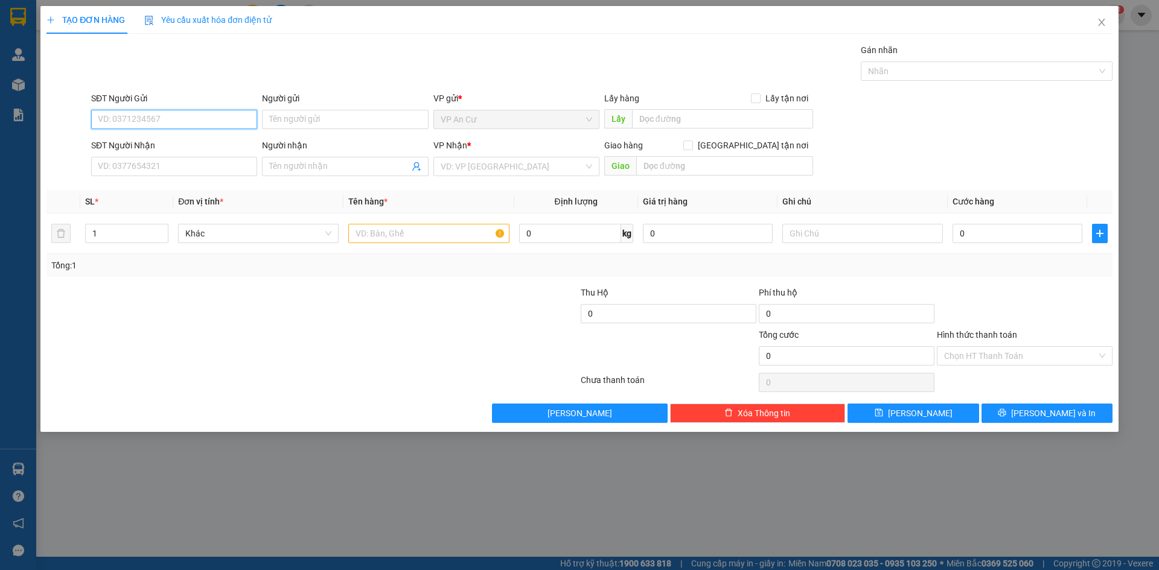
click at [151, 117] on input "SĐT Người Gửi" at bounding box center [174, 119] width 166 height 19
type input "0986685133"
click at [118, 144] on div "0986685133 - đạt" at bounding box center [173, 143] width 151 height 13
type input "đạt"
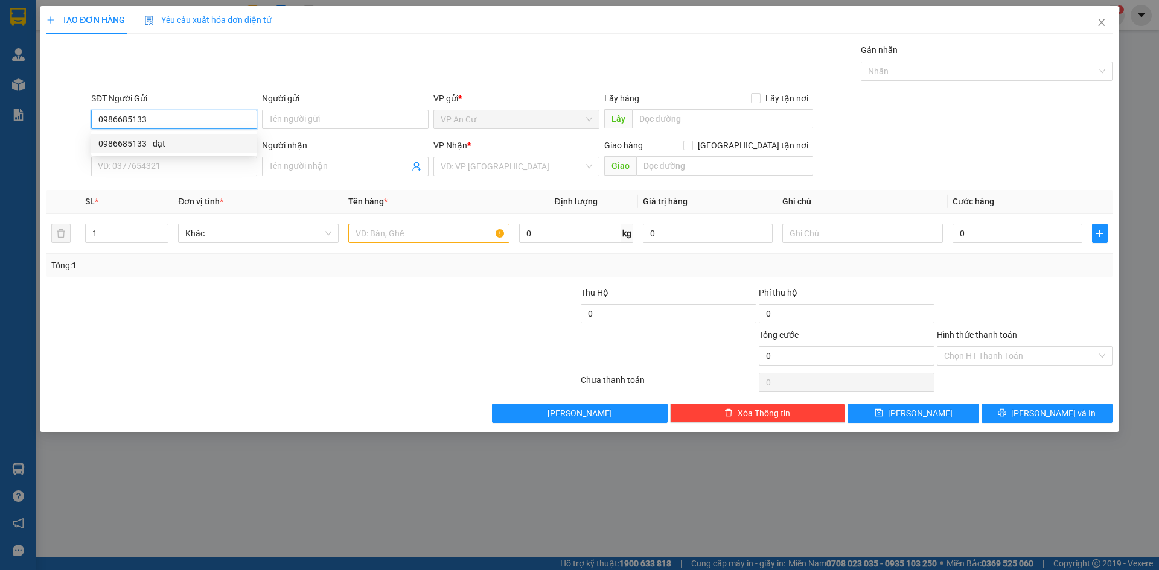
type input "0838366717"
type input "LINH"
type input "20.000"
type input "0986685133"
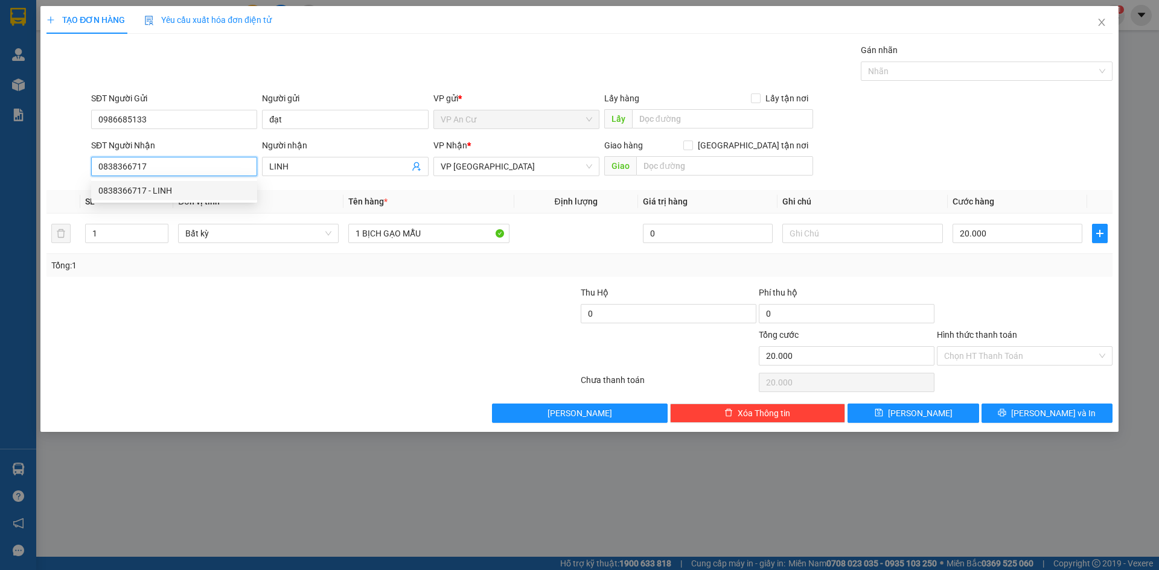
drag, startPoint x: 155, startPoint y: 169, endPoint x: 59, endPoint y: 192, distance: 98.7
click at [59, 192] on div "Transit Pickup Surcharge Ids Transit Deliver Surcharge Ids Transit Deliver Surc…" at bounding box center [579, 233] width 1066 height 380
click at [113, 188] on div "Transit Pickup Surcharge Ids Transit Deliver Surcharge Ids Transit Deliver Surc…" at bounding box center [579, 233] width 1066 height 380
drag, startPoint x: 115, startPoint y: 166, endPoint x: 66, endPoint y: 174, distance: 49.5
click at [66, 174] on div "SĐT Người Nhận 133 133 Người nhận LINH VP Nhận * VP [GEOGRAPHIC_DATA] Giao hàng…" at bounding box center [579, 160] width 1068 height 42
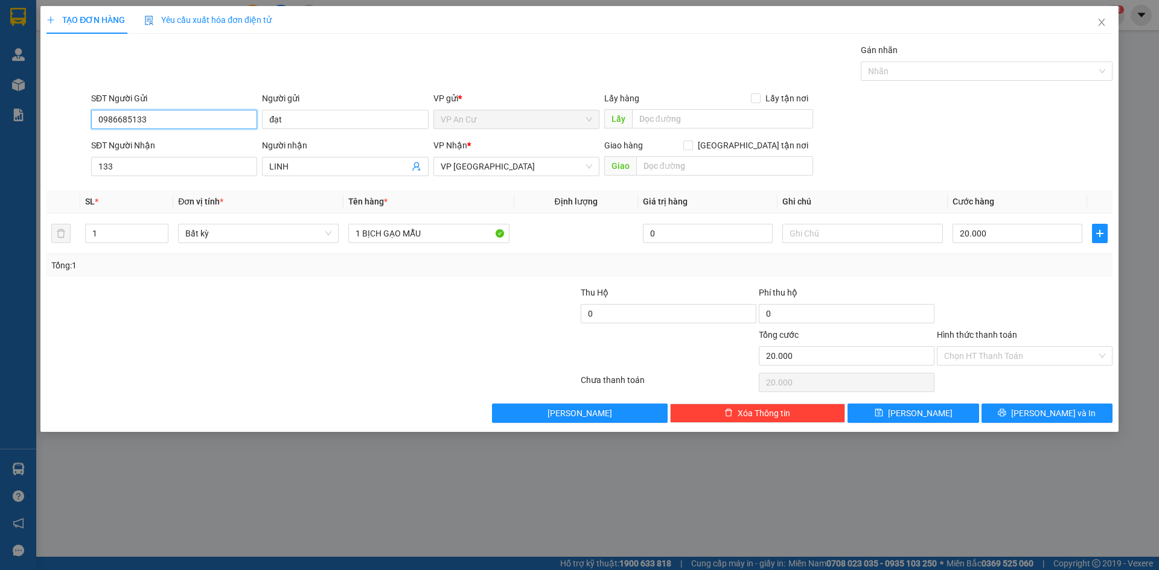
drag, startPoint x: 157, startPoint y: 115, endPoint x: 44, endPoint y: 118, distance: 112.9
click at [44, 118] on div "TẠO ĐƠN HÀNG Yêu cầu xuất hóa đơn điện tử Transit Pickup Surcharge Ids Transit …" at bounding box center [579, 219] width 1078 height 426
drag, startPoint x: 106, startPoint y: 167, endPoint x: 79, endPoint y: 174, distance: 28.1
click at [79, 174] on div "SĐT Người Nhận 133 133 Người nhận LINH VP Nhận * VP [GEOGRAPHIC_DATA] Giao hàng…" at bounding box center [579, 160] width 1068 height 42
paste input "0986685"
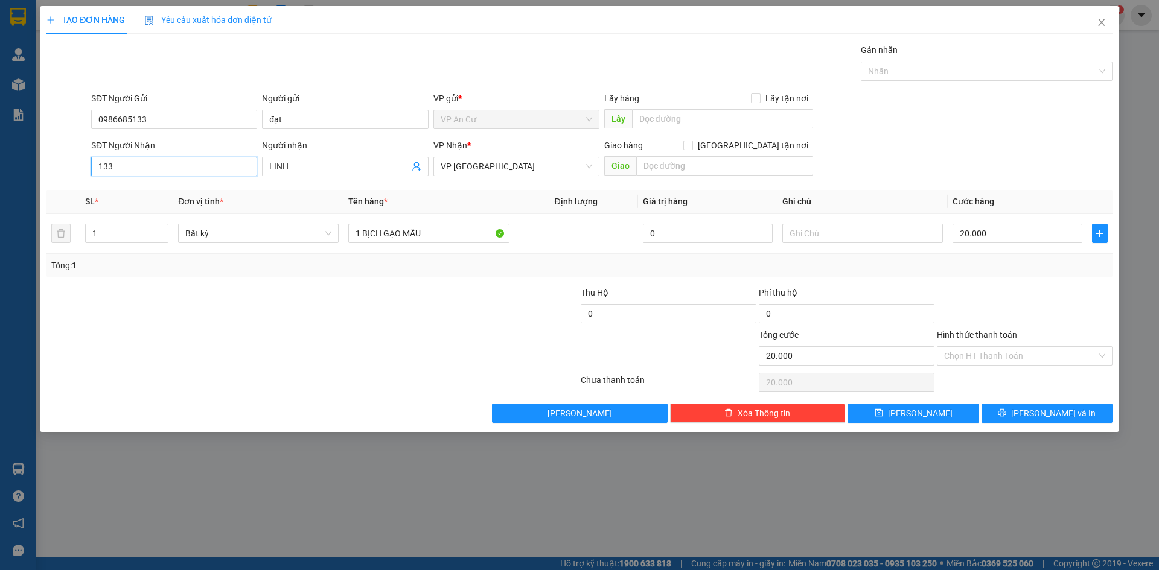
type input "0986685133"
click at [171, 191] on div "0986685133 - đạt" at bounding box center [173, 190] width 151 height 13
type input "đạt"
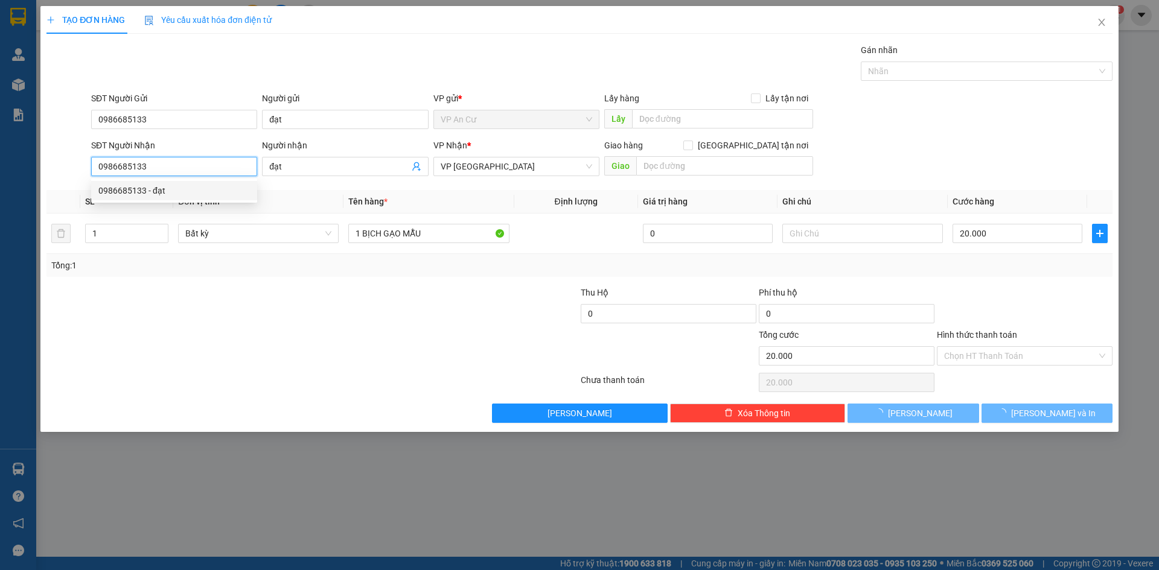
type input "70.000"
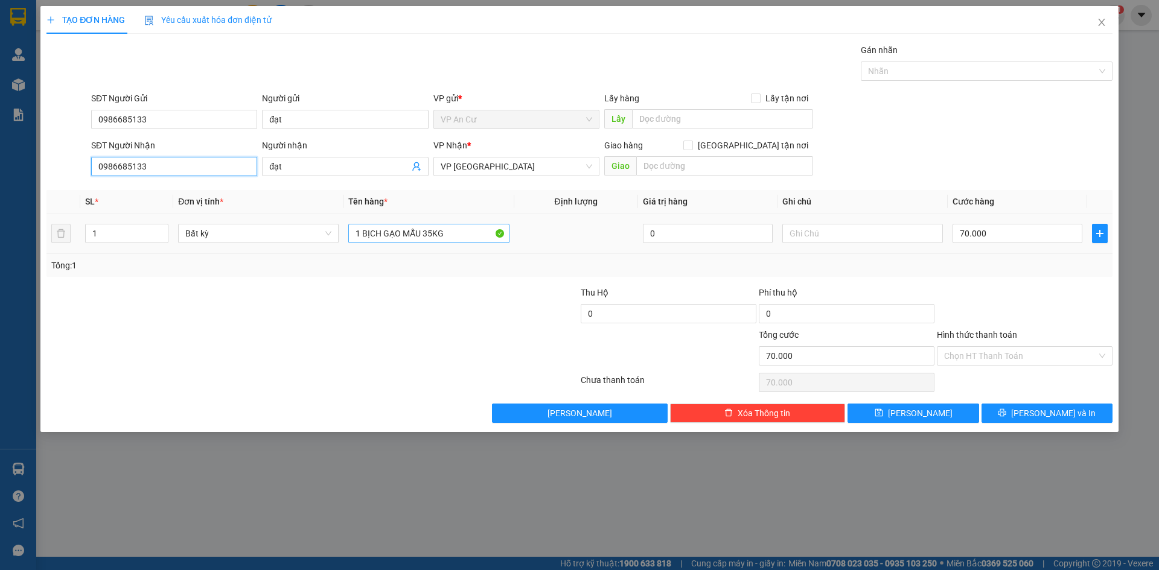
type input "0986685133"
click at [448, 237] on input "1 BỊCH GẠO MẪU 35KG" at bounding box center [428, 233] width 161 height 19
type input "1 BỊCH GẠO MẪU"
click at [979, 228] on input "70.000" at bounding box center [1017, 233] width 130 height 19
type input "2"
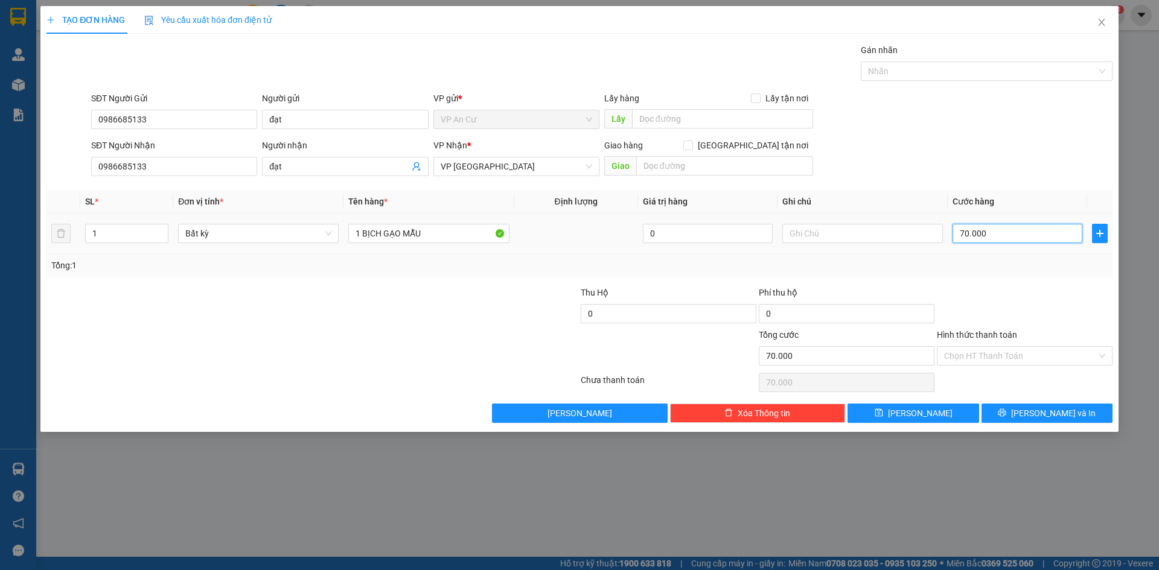
type input "2"
type input "20"
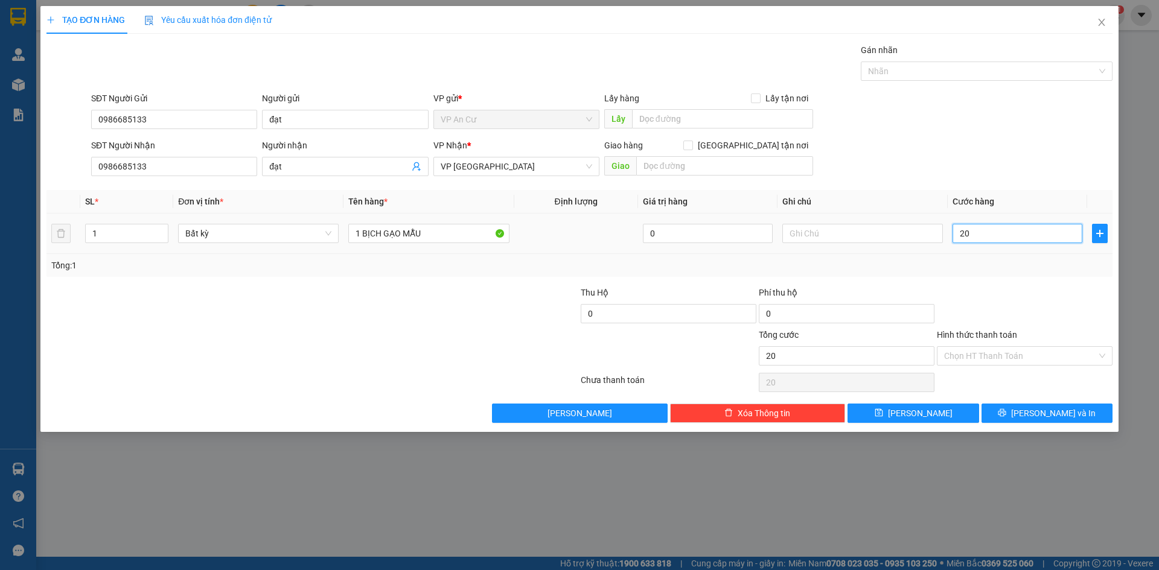
type input "200"
type input "2.000"
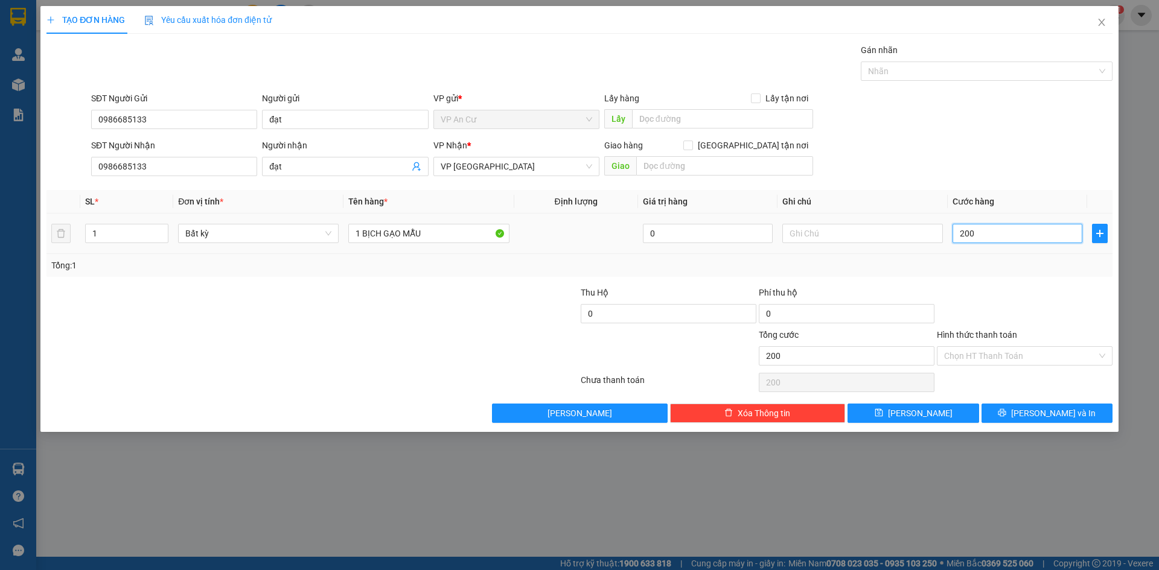
type input "2.000"
type input "20.000"
click at [979, 355] on input "Hình thức thanh toán" at bounding box center [1020, 356] width 153 height 18
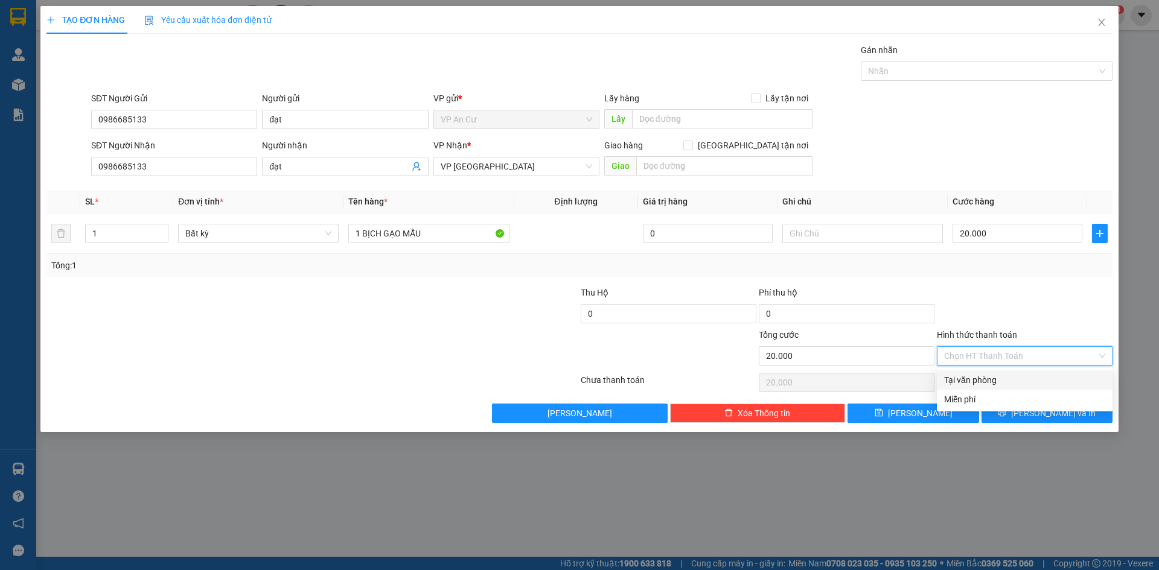
click at [967, 380] on div "Tại văn phòng" at bounding box center [1024, 380] width 161 height 13
type input "0"
click at [1025, 422] on button "[PERSON_NAME] và In" at bounding box center [1046, 413] width 131 height 19
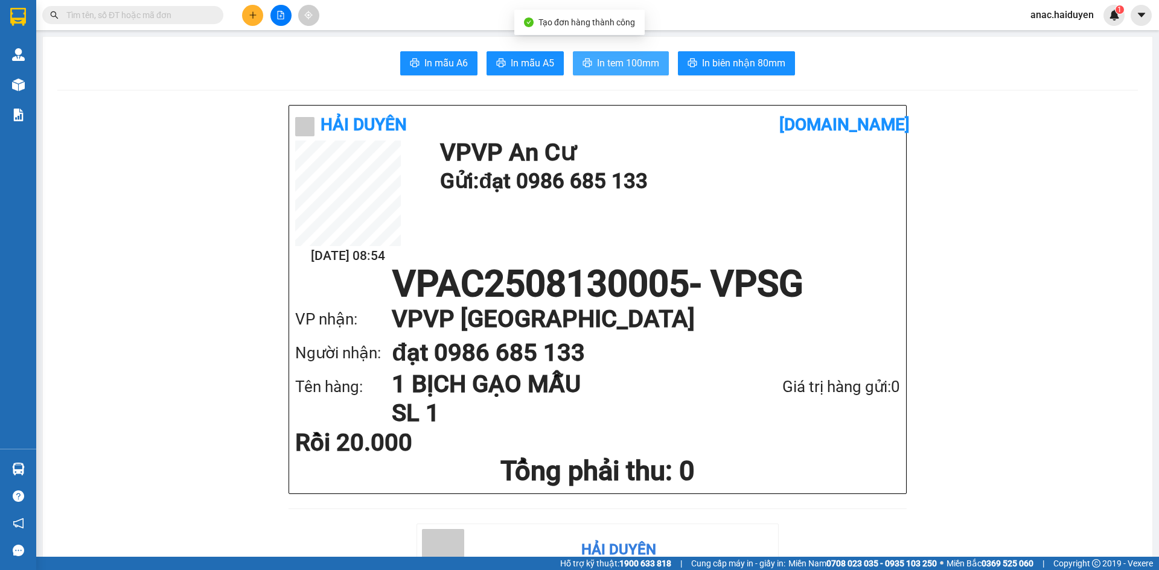
click at [622, 69] on span "In tem 100mm" at bounding box center [628, 63] width 62 height 15
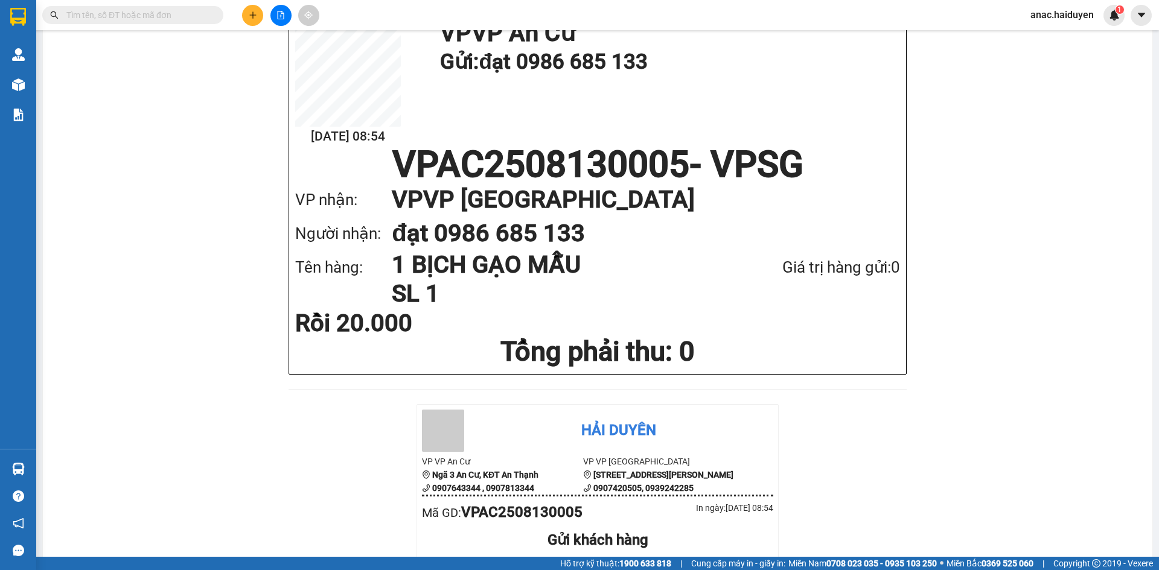
scroll to position [121, 0]
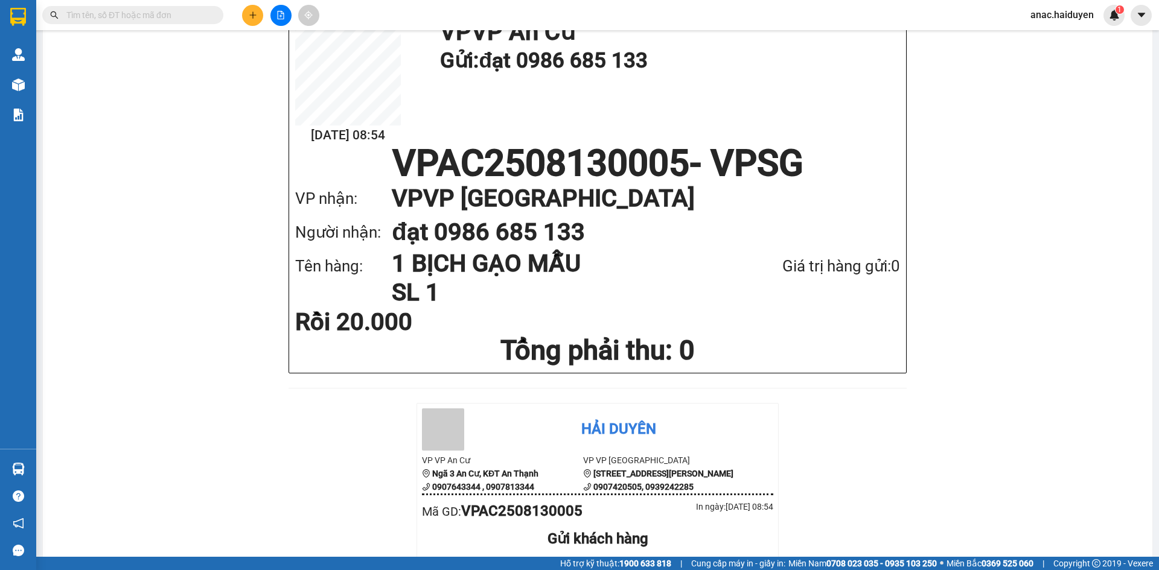
click at [165, 17] on input "text" at bounding box center [137, 14] width 142 height 13
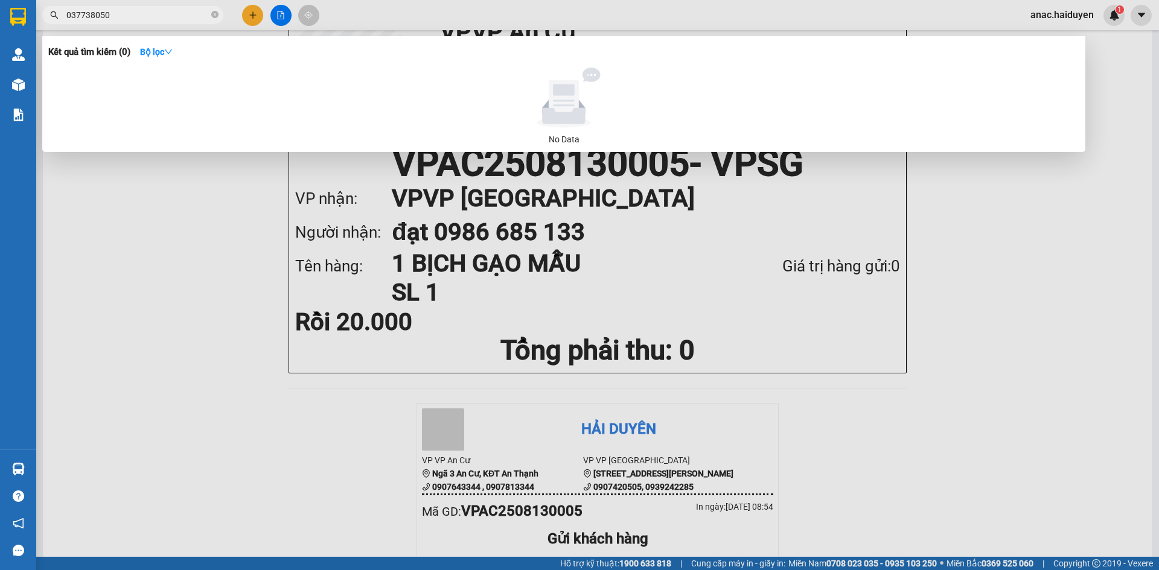
type input "0377380501"
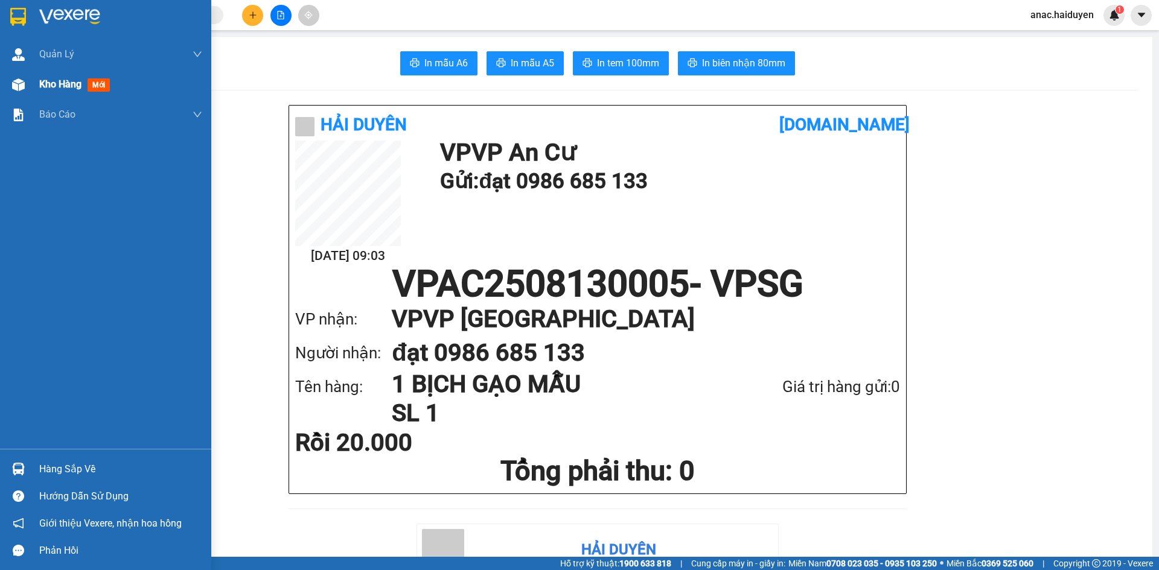
click at [68, 82] on span "Kho hàng" at bounding box center [60, 83] width 42 height 11
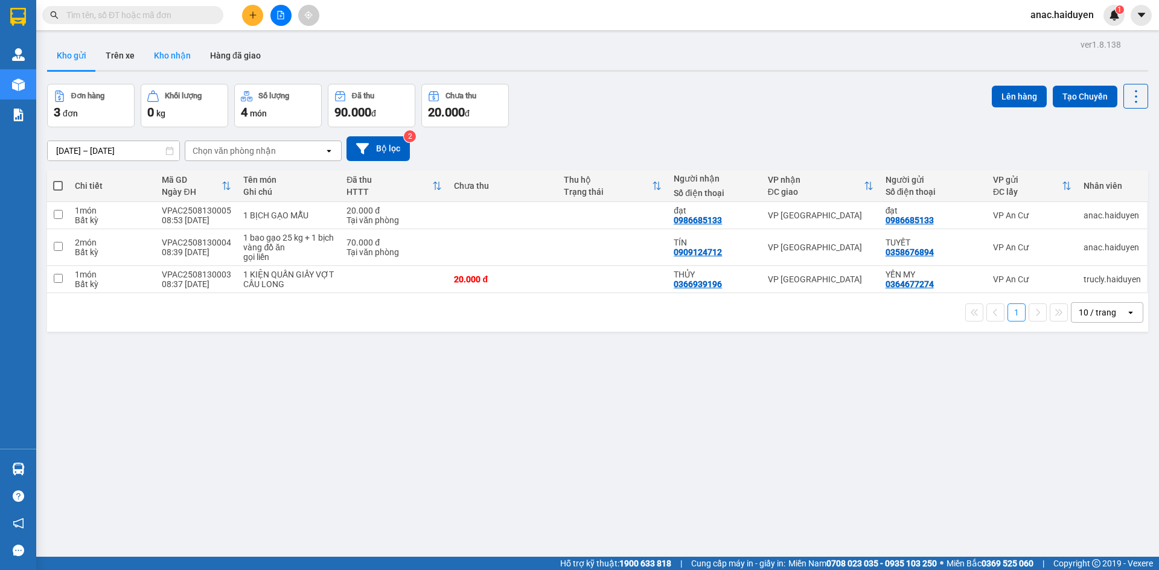
click at [152, 56] on button "Kho nhận" at bounding box center [172, 55] width 56 height 29
